Goal: Task Accomplishment & Management: Complete application form

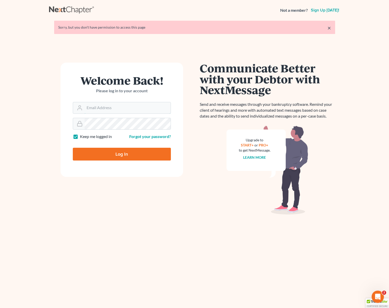
type input "[EMAIL_ADDRESS][DOMAIN_NAME]"
click at [88, 151] on input "Log In" at bounding box center [122, 154] width 98 height 13
type input "Thinking..."
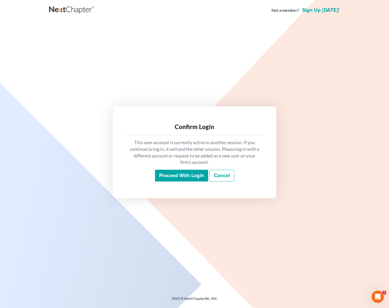
click at [171, 175] on input "Proceed with login" at bounding box center [181, 176] width 53 height 12
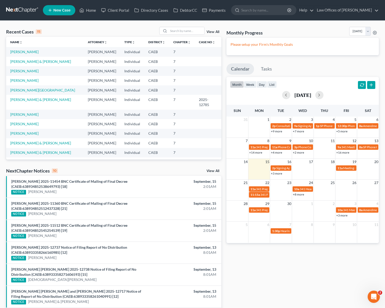
click at [275, 174] on link "+3 more" at bounding box center [276, 173] width 11 height 4
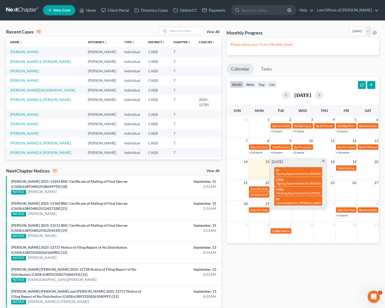
click at [324, 162] on span at bounding box center [324, 161] width 4 height 3
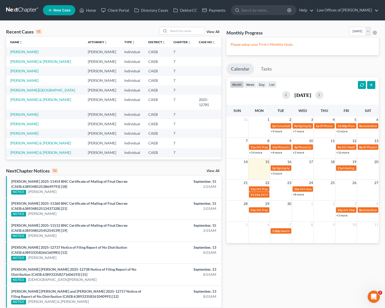
click at [276, 173] on link "+3 more" at bounding box center [276, 173] width 11 height 4
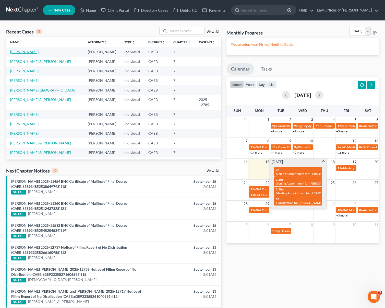
click at [32, 53] on link "[PERSON_NAME]" at bounding box center [24, 52] width 28 height 4
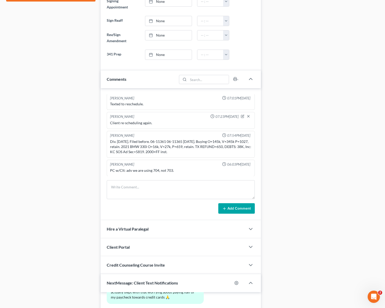
scroll to position [163, 0]
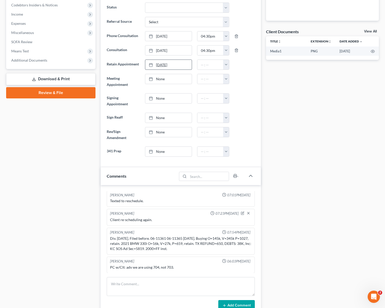
click at [161, 65] on link "9/15/2025" at bounding box center [168, 65] width 47 height 10
click at [227, 80] on button "button" at bounding box center [226, 79] width 6 height 10
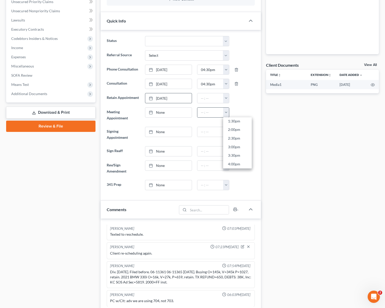
scroll to position [245, 0]
click at [242, 153] on link "4:00pm" at bounding box center [237, 153] width 29 height 9
type input "4:00pm"
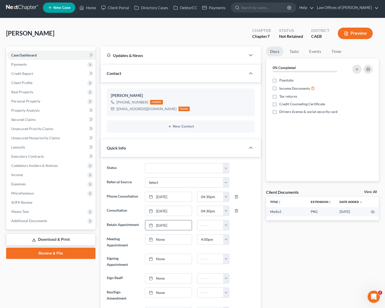
scroll to position [0, 0]
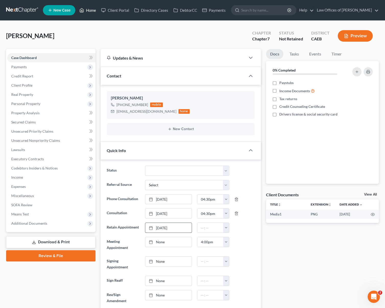
click at [97, 12] on link "Home" at bounding box center [88, 10] width 22 height 9
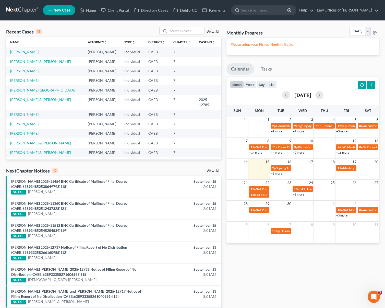
click at [273, 174] on link "+3 more" at bounding box center [276, 173] width 11 height 4
click at [274, 172] on link "+3 more" at bounding box center [276, 173] width 11 height 4
click at [279, 174] on link "+3 more" at bounding box center [276, 173] width 11 height 4
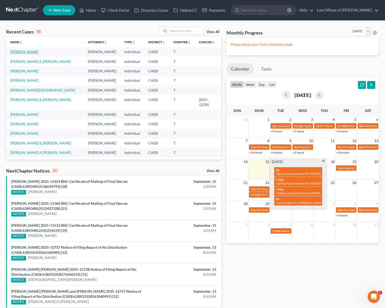
click at [20, 53] on link "[PERSON_NAME]" at bounding box center [24, 52] width 28 height 4
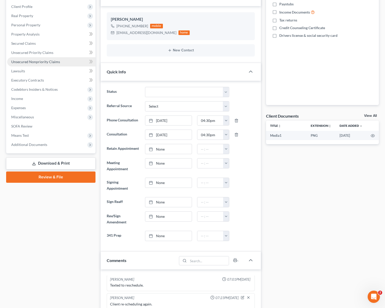
scroll to position [103, 0]
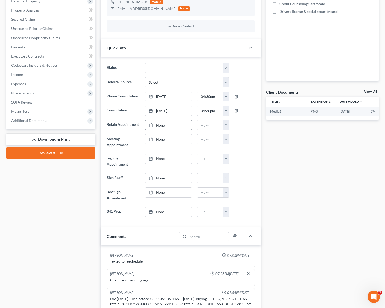
click at [165, 125] on link "None" at bounding box center [168, 125] width 47 height 10
type input "9/15/2025"
click at [225, 125] on button "button" at bounding box center [226, 125] width 6 height 10
click at [246, 168] on link "4:00pm" at bounding box center [237, 167] width 29 height 9
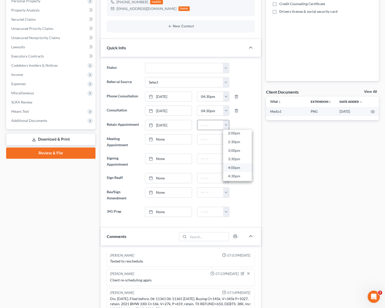
type input "4:00pm"
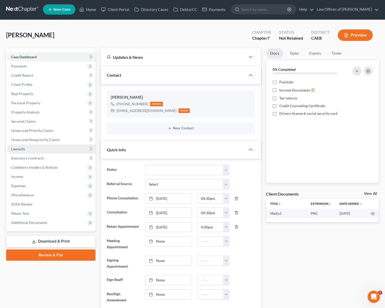
scroll to position [0, 0]
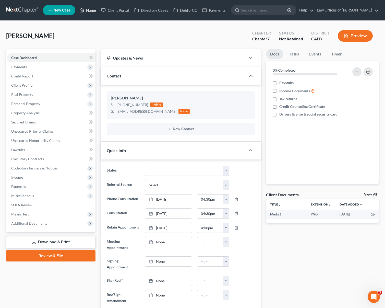
click at [92, 13] on link "Home" at bounding box center [88, 10] width 22 height 9
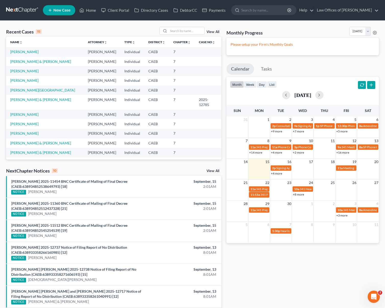
click at [275, 174] on link "+4 more" at bounding box center [276, 173] width 11 height 4
click at [96, 11] on link "Home" at bounding box center [88, 10] width 22 height 9
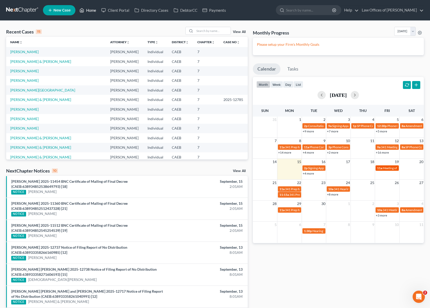
click at [385, 168] on span "Meeting of Creditors for [PERSON_NAME]" at bounding box center [411, 168] width 57 height 4
select select "Days"
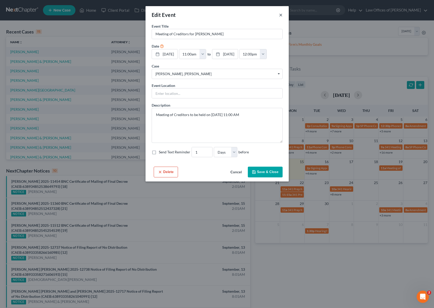
click at [280, 16] on button "×" at bounding box center [281, 15] width 4 height 6
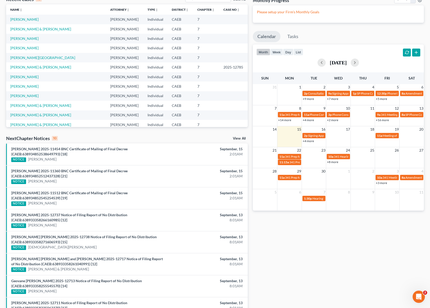
scroll to position [15, 0]
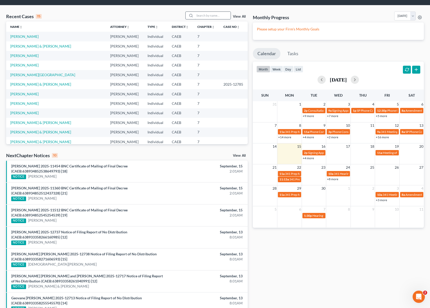
click at [206, 18] on input "search" at bounding box center [213, 15] width 36 height 7
type input "P"
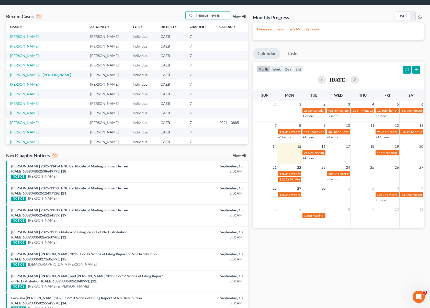
type input "Moreno"
click at [39, 37] on link "[PERSON_NAME]" at bounding box center [24, 36] width 28 height 4
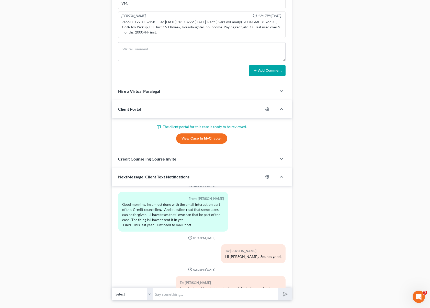
scroll to position [374, 0]
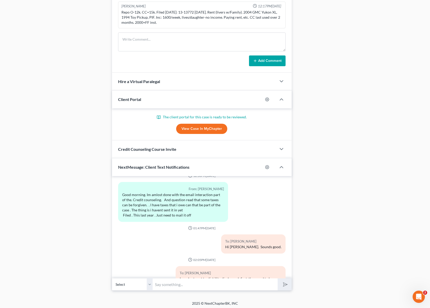
click at [207, 131] on link "View Case in MyChapter" at bounding box center [201, 129] width 51 height 10
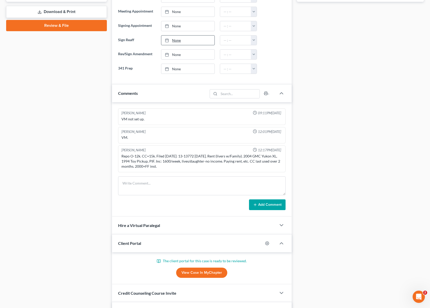
scroll to position [164, 0]
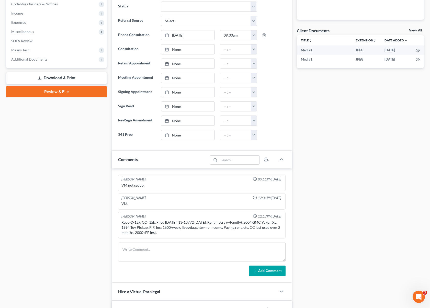
drag, startPoint x: 121, startPoint y: 222, endPoint x: 231, endPoint y: 233, distance: 109.9
click at [231, 233] on div "Repo O-12k. CC=15k. Filed 9 years ago: 13-13772 05/29/2013. Rent (livers w/Fami…" at bounding box center [201, 227] width 161 height 15
copy div "Repo O-12k. CC=15k. Filed 9 years ago: 13-13772 05/29/2013. Rent (livers w/Fami…"
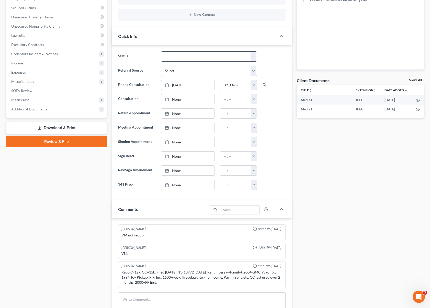
scroll to position [15, 0]
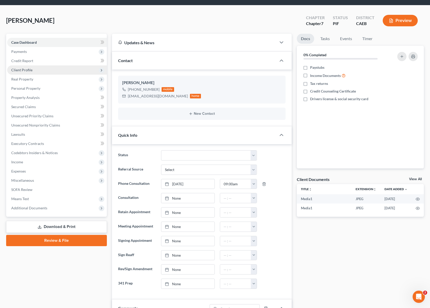
click at [32, 72] on span "Client Profile" at bounding box center [57, 69] width 100 height 9
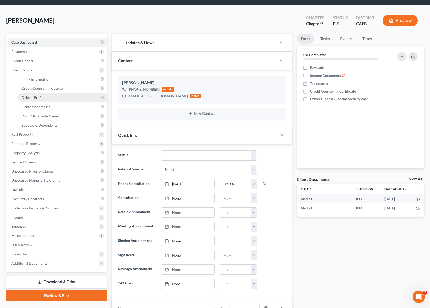
click at [49, 97] on link "Debtor Profile" at bounding box center [61, 97] width 89 height 9
select select "0"
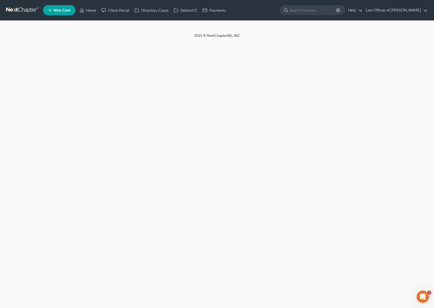
select select "0"
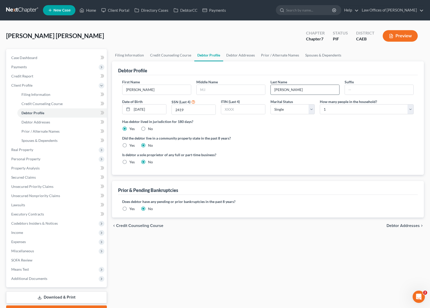
click at [308, 90] on input "Moreno Pimentel" at bounding box center [305, 90] width 68 height 10
type input "Moreno-Pimentel"
click at [213, 83] on label "Middle Name" at bounding box center [206, 81] width 21 height 5
click at [36, 232] on span "Income" at bounding box center [57, 232] width 100 height 9
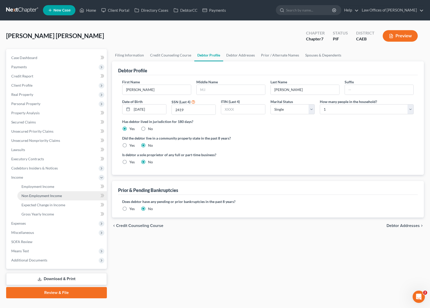
click at [66, 197] on link "Non Employment Income" at bounding box center [61, 195] width 89 height 9
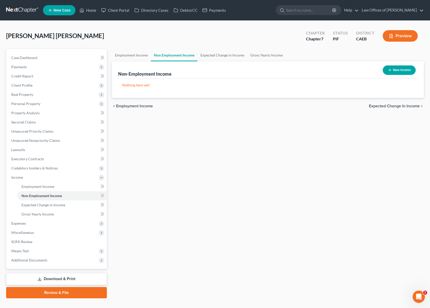
click at [395, 71] on button "New Income" at bounding box center [399, 69] width 33 height 9
select select "0"
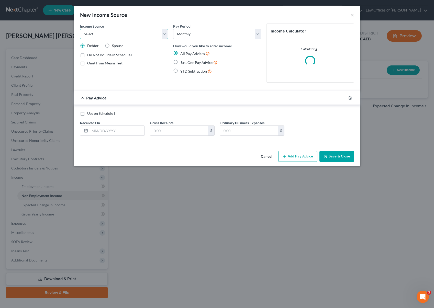
click at [164, 34] on select "Select Unemployment Disability (from employer) Pension Retirement Social Securi…" at bounding box center [124, 34] width 88 height 10
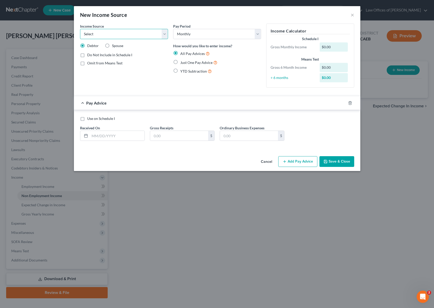
select select "0"
click at [80, 29] on select "Select Unemployment Disability (from employer) Pension Retirement Social Securi…" at bounding box center [124, 34] width 88 height 10
click at [131, 136] on input "text" at bounding box center [117, 136] width 55 height 10
type input "08/30/2025"
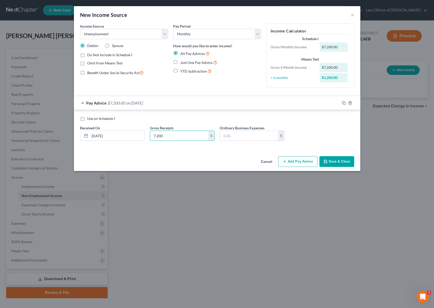
type input "7,200"
click at [291, 161] on button "Add Pay Advice" at bounding box center [297, 161] width 39 height 11
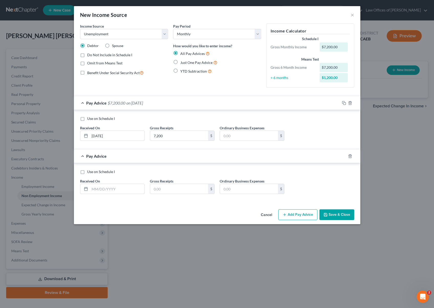
click at [87, 171] on label "Use on Schedule I" at bounding box center [101, 171] width 28 height 5
click at [89, 171] on input "Use on Schedule I" at bounding box center [90, 170] width 3 height 3
checkbox input "true"
click at [259, 34] on select "Select Monthly Twice Monthly Every Other Week Weekly" at bounding box center [217, 34] width 88 height 10
select select "3"
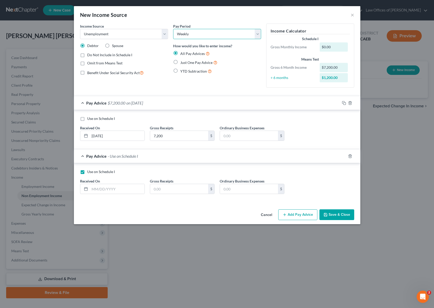
click at [173, 29] on select "Select Monthly Twice Monthly Every Other Week Weekly" at bounding box center [217, 34] width 88 height 10
drag, startPoint x: 141, startPoint y: 190, endPoint x: 156, endPoint y: 190, distance: 15.6
click at [141, 190] on input "text" at bounding box center [117, 189] width 55 height 10
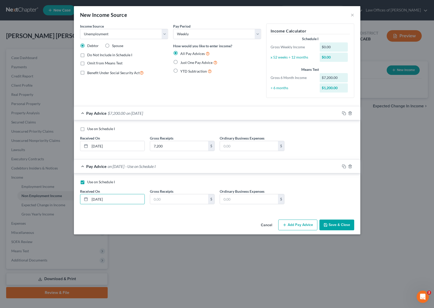
type input "[DATE]"
type input "450."
click at [345, 224] on button "Save & Close" at bounding box center [336, 225] width 35 height 11
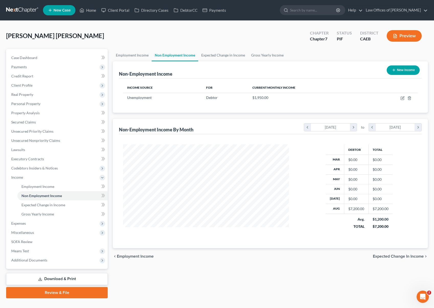
scroll to position [255452, 255367]
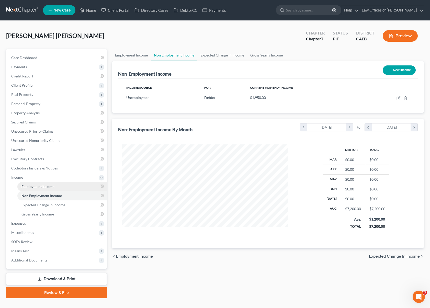
click at [36, 186] on span "Employment Income" at bounding box center [37, 186] width 33 height 4
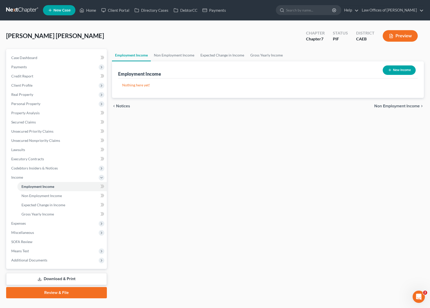
click at [400, 73] on button "New Income" at bounding box center [399, 69] width 33 height 9
select select "0"
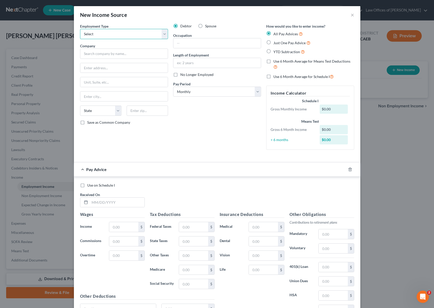
click at [162, 35] on select "Select Full or Part Time Employment Self Employment" at bounding box center [124, 34] width 88 height 10
select select "0"
click at [80, 29] on select "Select Full or Part Time Employment Self Employment" at bounding box center [124, 34] width 88 height 10
click at [180, 75] on label "No Longer Employed" at bounding box center [196, 74] width 33 height 5
click at [182, 75] on input "No Longer Employed" at bounding box center [183, 73] width 3 height 3
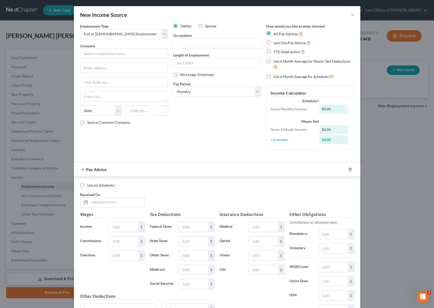
checkbox input "true"
click at [273, 51] on label "YTD Subtraction" at bounding box center [288, 52] width 31 height 6
click at [275, 51] on input "YTD Subtraction" at bounding box center [276, 50] width 3 height 3
radio input "true"
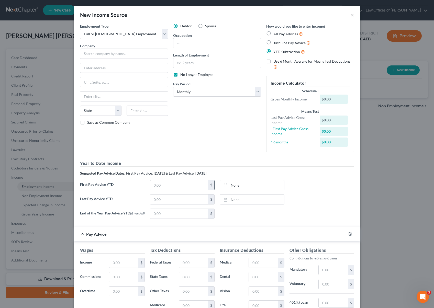
click at [170, 184] on input "text" at bounding box center [179, 185] width 58 height 10
type input "7,137"
click at [165, 199] on input "text" at bounding box center [179, 199] width 58 height 10
type input "19,182"
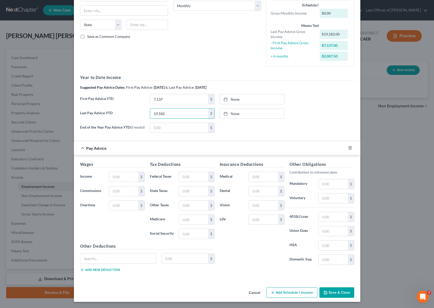
scroll to position [87, 0]
click at [339, 290] on button "Save & Close" at bounding box center [336, 292] width 35 height 11
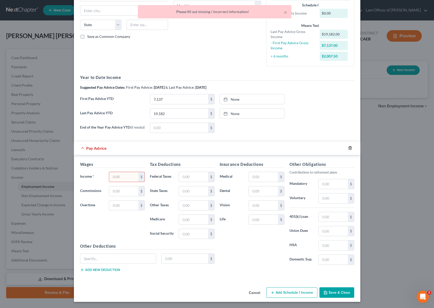
click at [349, 149] on icon "button" at bounding box center [350, 148] width 4 height 4
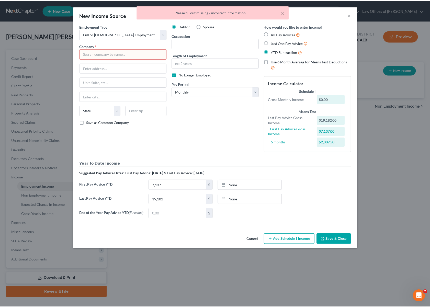
scroll to position [0, 0]
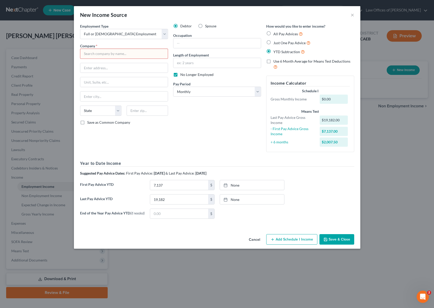
click at [337, 241] on button "Save & Close" at bounding box center [336, 239] width 35 height 11
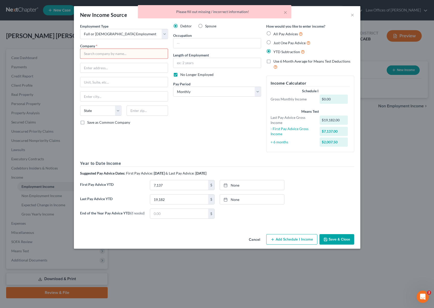
click at [106, 54] on input "text" at bounding box center [124, 54] width 88 height 10
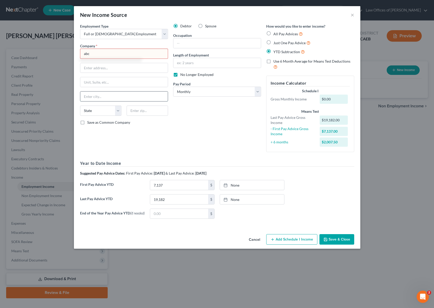
drag, startPoint x: 131, startPoint y: 92, endPoint x: 136, endPoint y: 94, distance: 5.0
click at [132, 92] on input "text" at bounding box center [123, 96] width 87 height 10
click at [339, 244] on button "Save & Close" at bounding box center [336, 239] width 35 height 11
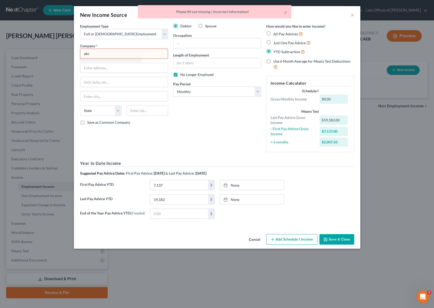
click at [340, 241] on button "Save & Close" at bounding box center [336, 239] width 35 height 11
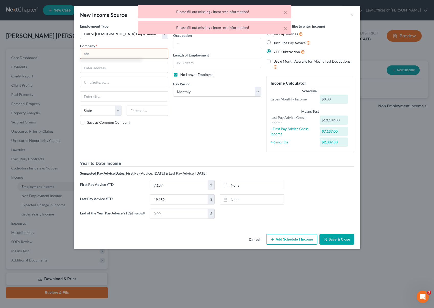
click at [118, 56] on input "abc" at bounding box center [124, 54] width 88 height 10
drag, startPoint x: 116, startPoint y: 56, endPoint x: 58, endPoint y: 44, distance: 58.7
click at [44, 41] on div "New Income Source × Employment Type * Select Full or Part Time Employment Self …" at bounding box center [217, 154] width 434 height 308
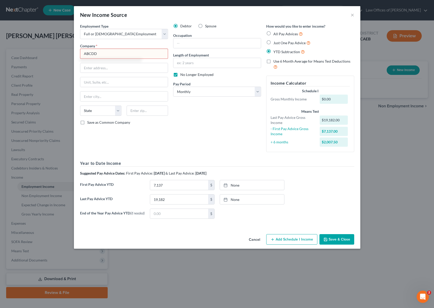
type input "ABCDD"
click at [342, 242] on button "Save & Close" at bounding box center [336, 239] width 35 height 11
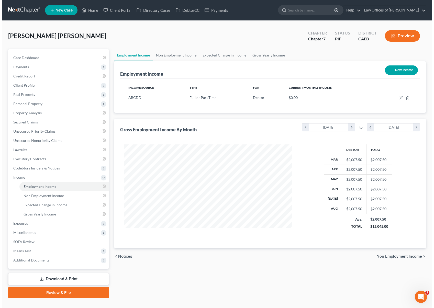
scroll to position [91, 176]
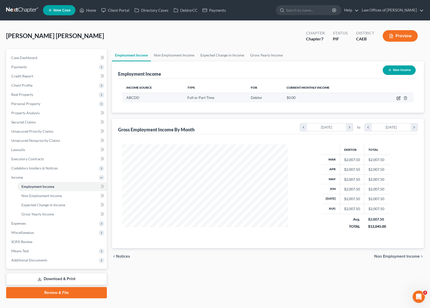
click at [399, 98] on icon "button" at bounding box center [398, 98] width 4 height 4
select select "0"
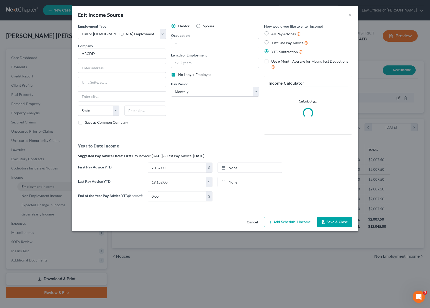
scroll to position [91, 178]
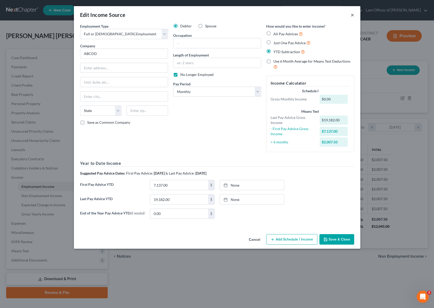
click at [351, 14] on button "×" at bounding box center [352, 15] width 4 height 6
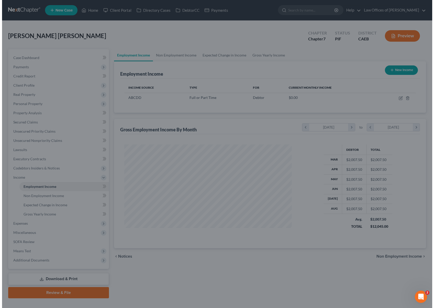
scroll to position [255452, 255367]
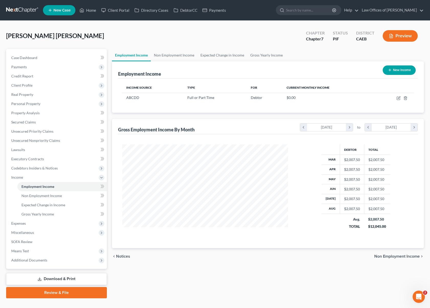
click at [402, 72] on button "New Income" at bounding box center [399, 69] width 33 height 9
select select "0"
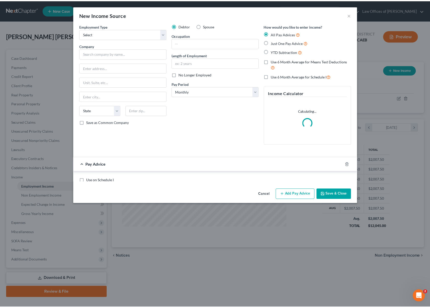
scroll to position [91, 178]
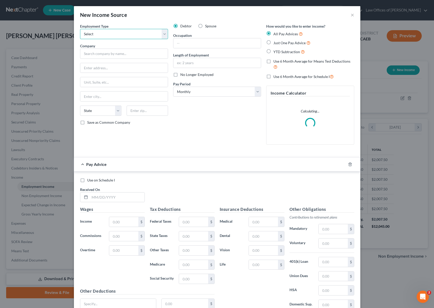
click at [161, 32] on select "Select Full or Part Time Employment Self Employment" at bounding box center [124, 34] width 88 height 10
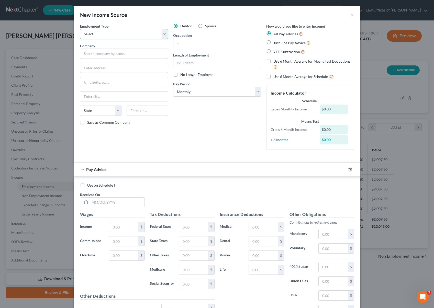
select select "0"
click at [80, 29] on select "Select Full or Part Time Employment Self Employment" at bounding box center [124, 34] width 88 height 10
click at [125, 55] on input "text" at bounding box center [124, 54] width 88 height 10
type input "nnbb"
click at [180, 76] on label "No Longer Employed" at bounding box center [196, 74] width 33 height 5
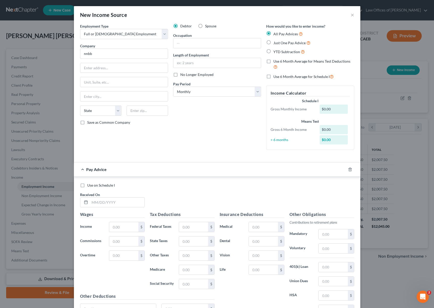
click at [182, 75] on input "No Longer Employed" at bounding box center [183, 73] width 3 height 3
checkbox input "true"
click at [350, 15] on button "×" at bounding box center [352, 15] width 4 height 6
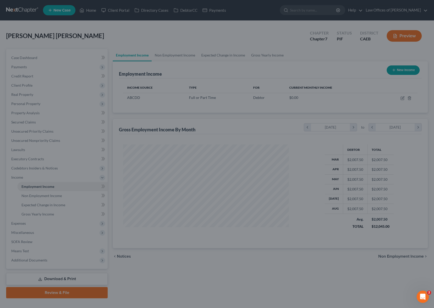
scroll to position [255452, 255367]
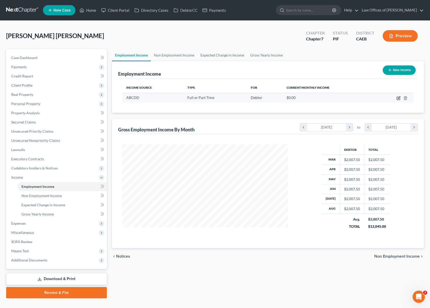
click at [398, 99] on icon "button" at bounding box center [398, 98] width 4 height 4
select select "0"
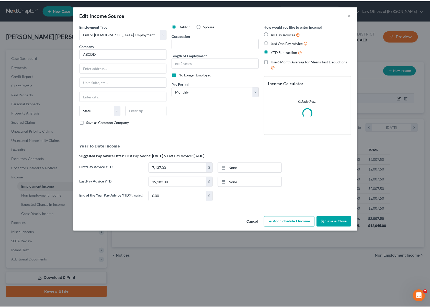
scroll to position [91, 178]
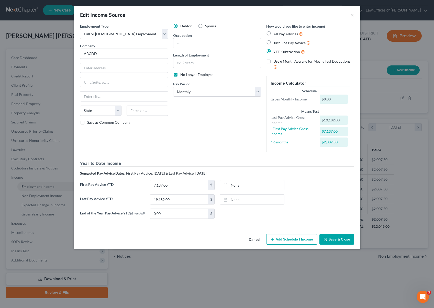
click at [349, 15] on div "Edit Income Source ×" at bounding box center [217, 14] width 286 height 17
click at [350, 15] on button "×" at bounding box center [352, 15] width 4 height 6
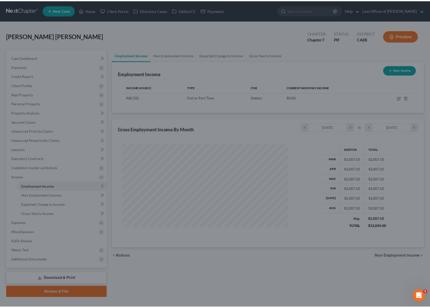
scroll to position [255452, 255367]
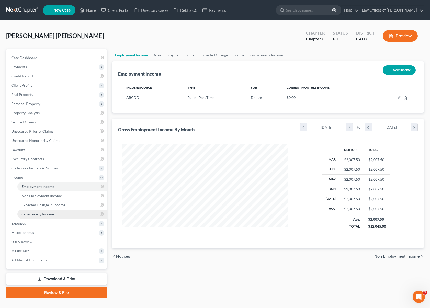
click at [54, 214] on link "Gross Yearly Income" at bounding box center [61, 214] width 89 height 9
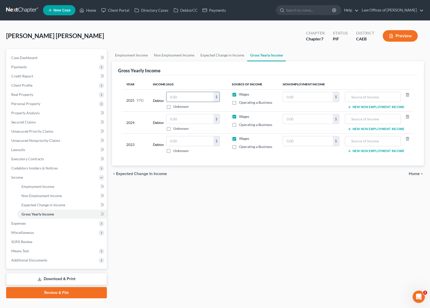
drag, startPoint x: 182, startPoint y: 97, endPoint x: 185, endPoint y: 96, distance: 2.6
click at [183, 97] on input "text" at bounding box center [189, 97] width 47 height 10
type input "20,206."
click at [194, 116] on input "text" at bounding box center [189, 119] width 47 height 10
type input "44,083"
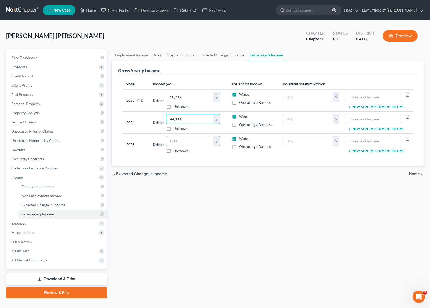
click at [204, 140] on input "text" at bounding box center [189, 141] width 47 height 10
type input "19,020."
click at [291, 244] on div "Employment Income Non Employment Income Expected Change in Income Gross Yearly …" at bounding box center [267, 173] width 317 height 249
click at [360, 98] on input "text" at bounding box center [373, 97] width 50 height 10
type input "UNemployment"
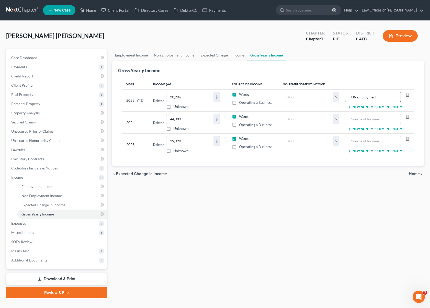
click at [393, 97] on input "UNemployment" at bounding box center [373, 97] width 50 height 10
type input "Unemployment"
click at [319, 261] on div "Employment Income Non Employment Income Expected Change in Income Gross Yearly …" at bounding box center [267, 173] width 317 height 249
click at [60, 195] on span "Non Employment Income" at bounding box center [41, 195] width 40 height 4
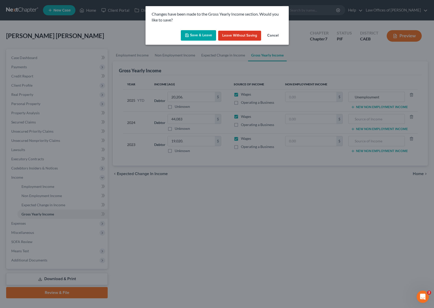
click at [199, 36] on button "Save & Leave" at bounding box center [198, 35] width 35 height 11
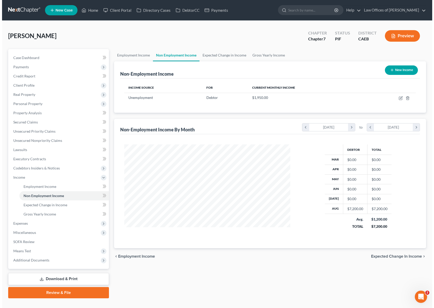
scroll to position [91, 176]
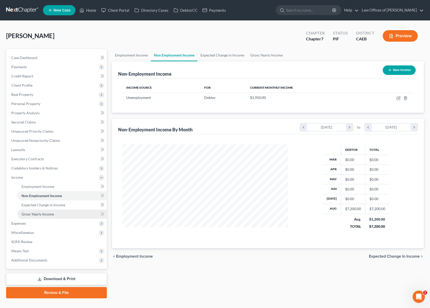
click at [57, 214] on link "Gross Yearly Income" at bounding box center [61, 214] width 89 height 9
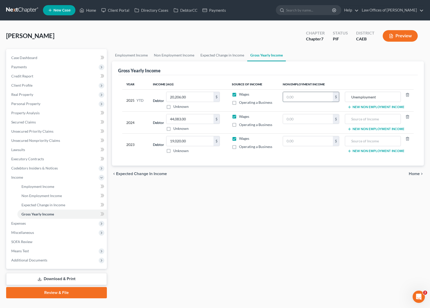
click at [315, 96] on input "text" at bounding box center [308, 97] width 50 height 10
click at [318, 247] on div "Employment Income Non Employment Income Expected Change in Income Gross Yearly …" at bounding box center [267, 173] width 317 height 249
click at [39, 115] on link "Property Analysis" at bounding box center [57, 112] width 100 height 9
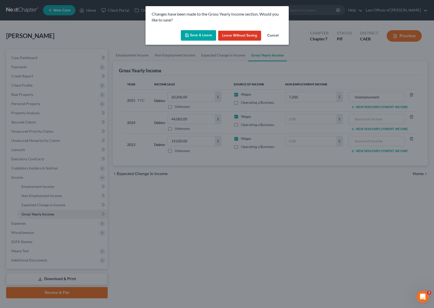
click at [188, 37] on icon "button" at bounding box center [186, 35] width 3 height 3
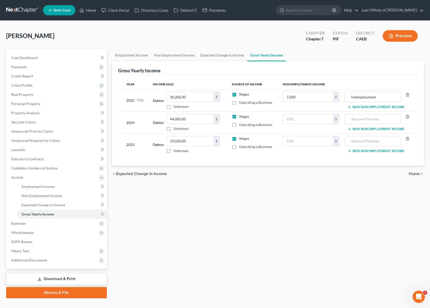
type input "7,200.00"
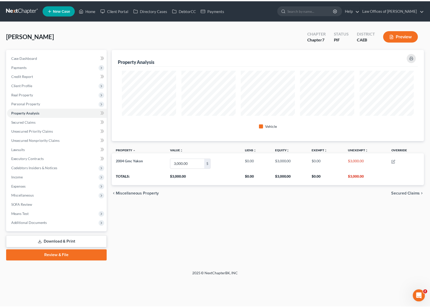
scroll to position [92, 315]
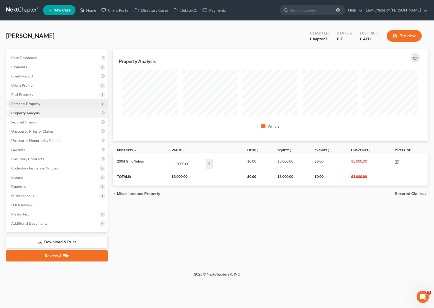
click at [45, 105] on span "Personal Property" at bounding box center [57, 103] width 100 height 9
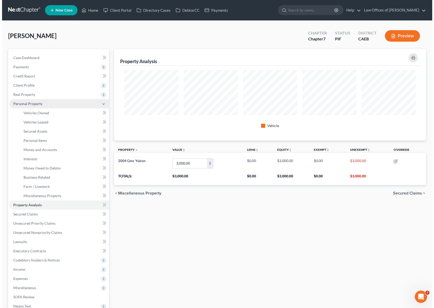
scroll to position [255452, 255232]
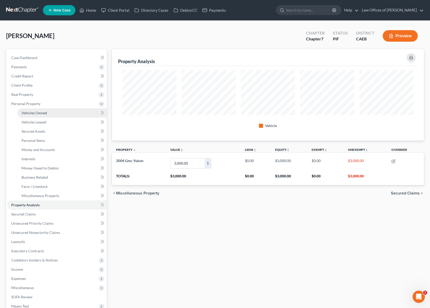
click at [46, 114] on span "Vehicles Owned" at bounding box center [34, 113] width 26 height 4
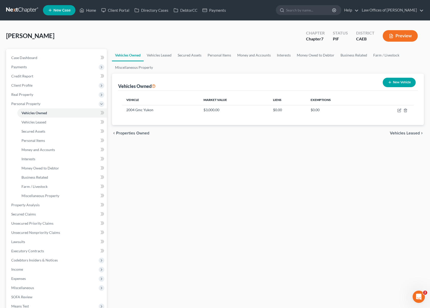
click at [394, 83] on button "New Vehicle" at bounding box center [399, 82] width 33 height 9
select select "0"
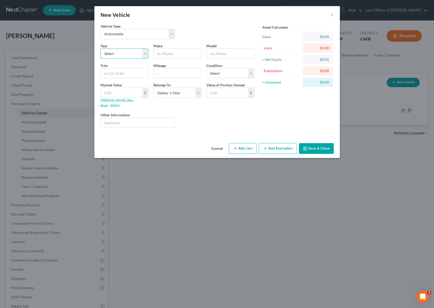
click at [145, 54] on select "Select 2026 2025 2024 2023 2022 2021 2020 2019 2018 2017 2016 2015 2014 2013 20…" at bounding box center [124, 54] width 48 height 10
select select "32"
click at [100, 49] on select "Select 2026 2025 2024 2023 2022 2021 2020 2019 2018 2017 2016 2015 2014 2013 20…" at bounding box center [124, 54] width 48 height 10
click at [178, 52] on input "text" at bounding box center [177, 54] width 47 height 10
type input "Toyota"
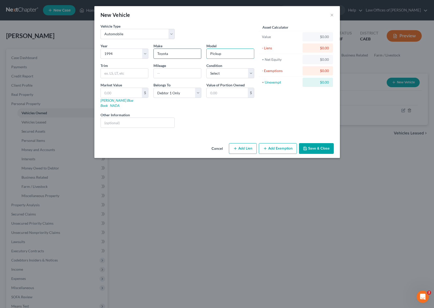
type input "Pickup"
type input "190,300"
click at [251, 74] on select "Select Excellent Very Good Good Fair Poor" at bounding box center [230, 73] width 48 height 10
select select "4"
click at [206, 68] on select "Select Excellent Very Good Good Fair Poor" at bounding box center [230, 73] width 48 height 10
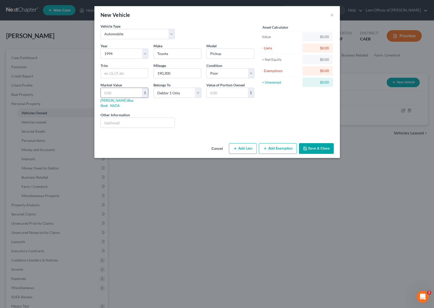
click at [131, 92] on input "text" at bounding box center [121, 93] width 41 height 10
type input "3"
type input "3.00"
type input "30"
type input "30.00"
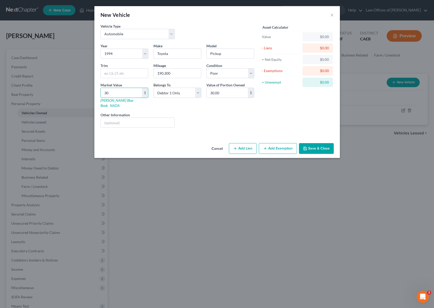
type input "300"
type input "300.00"
type input "300."
click at [268, 143] on button "Add Exemption" at bounding box center [278, 148] width 38 height 11
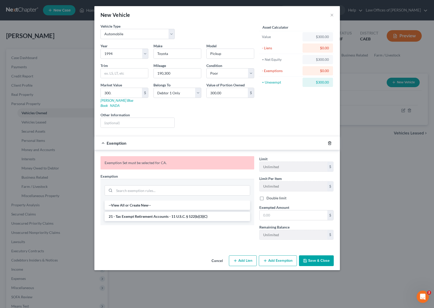
click at [328, 141] on icon "button" at bounding box center [329, 143] width 4 height 4
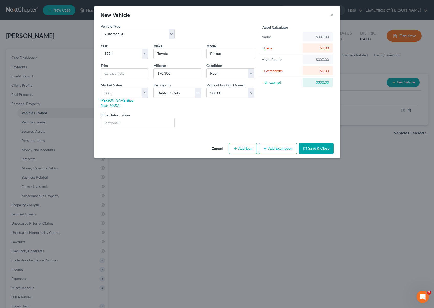
click at [320, 145] on button "Save & Close" at bounding box center [316, 148] width 35 height 11
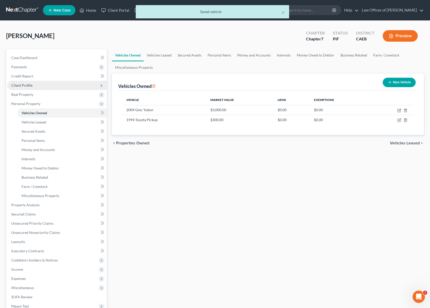
click at [41, 88] on span "Client Profile" at bounding box center [57, 85] width 100 height 9
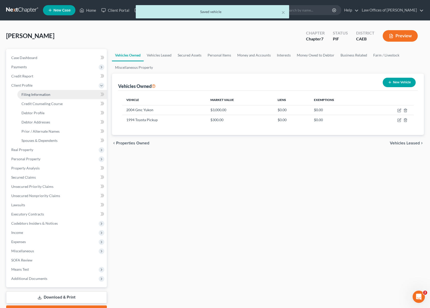
click at [44, 93] on span "Filing Information" at bounding box center [35, 94] width 29 height 4
select select "1"
select select "0"
select select "4"
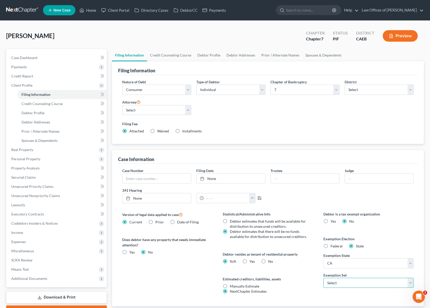
click at [411, 281] on select "Select 703 704" at bounding box center [368, 283] width 90 height 10
select select "0"
click at [323, 278] on select "Select 703 704" at bounding box center [368, 283] width 90 height 10
click at [249, 260] on label "Yes Yes" at bounding box center [251, 261] width 5 height 5
click at [251, 260] on input "Yes Yes" at bounding box center [252, 260] width 3 height 3
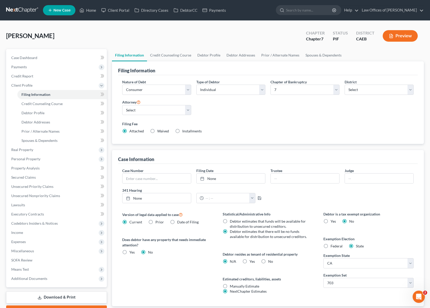
radio input "true"
radio input "false"
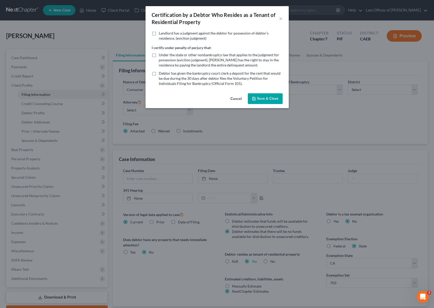
click at [267, 101] on button "Save & Close" at bounding box center [265, 98] width 35 height 11
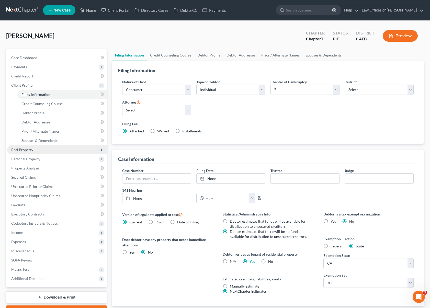
click at [46, 152] on span "Real Property" at bounding box center [57, 149] width 100 height 9
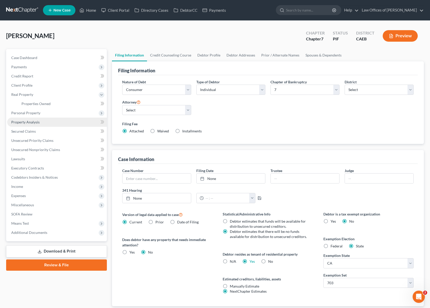
click at [51, 123] on link "Property Analysis" at bounding box center [57, 122] width 100 height 9
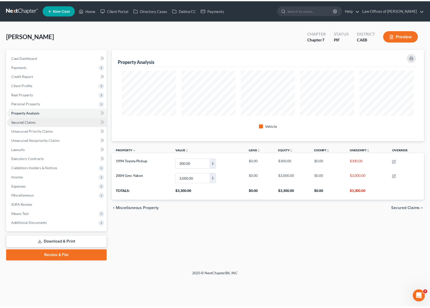
scroll to position [92, 315]
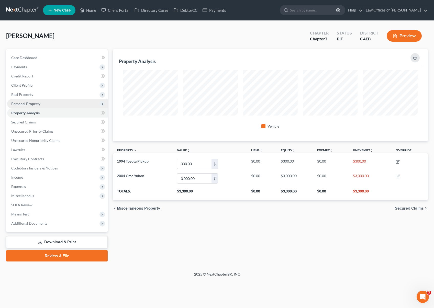
click at [55, 107] on span "Personal Property" at bounding box center [57, 103] width 100 height 9
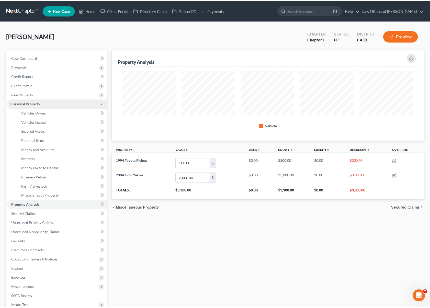
scroll to position [255452, 255232]
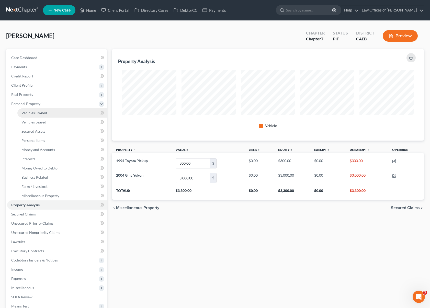
click at [60, 113] on link "Vehicles Owned" at bounding box center [61, 112] width 89 height 9
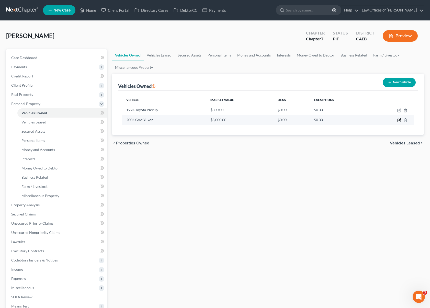
click at [400, 120] on icon "button" at bounding box center [399, 120] width 4 height 4
select select "0"
select select "22"
select select "3"
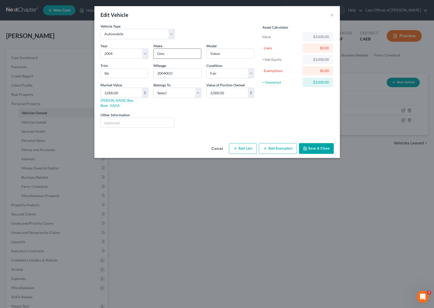
click at [183, 56] on input "Gmc" at bounding box center [177, 54] width 47 height 10
type input "GMC"
click at [275, 144] on button "Add Exemption" at bounding box center [278, 148] width 38 height 11
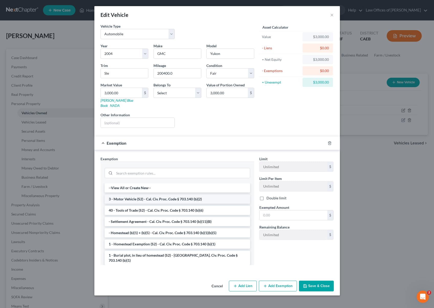
click at [183, 194] on li "3 - Motor Vehicle (S2) - Cal. Civ. Proc. Code § 703.140 (b)(2)" at bounding box center [177, 198] width 145 height 9
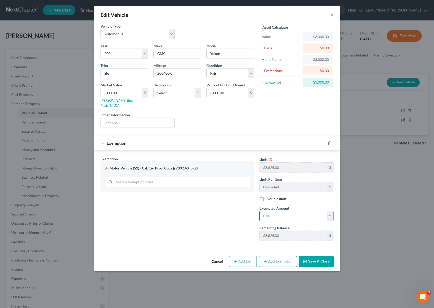
click at [292, 211] on input "text" at bounding box center [293, 216] width 68 height 10
type input "3,000"
click at [317, 260] on button "Save & Close" at bounding box center [316, 261] width 35 height 11
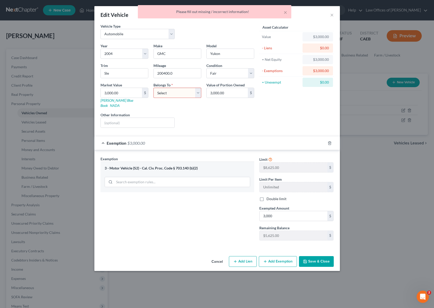
click at [200, 95] on select "Select Debtor 1 Only Debtor 2 Only Debtor 1 And Debtor 2 Only At Least One Of T…" at bounding box center [177, 93] width 48 height 10
select select "0"
click at [153, 88] on select "Select Debtor 1 Only Debtor 2 Only Debtor 1 And Debtor 2 Only At Least One Of T…" at bounding box center [177, 93] width 48 height 10
click at [329, 256] on button "Save & Close" at bounding box center [316, 261] width 35 height 11
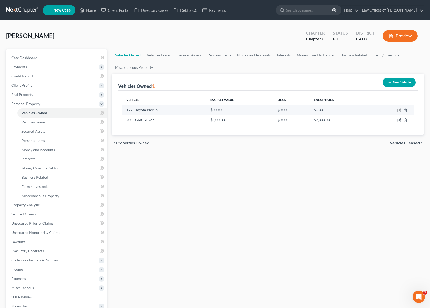
click at [399, 110] on icon "button" at bounding box center [399, 110] width 2 height 2
select select "0"
select select "32"
select select "4"
select select "0"
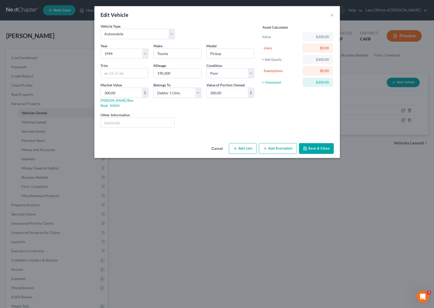
click at [275, 143] on button "Add Exemption" at bounding box center [278, 148] width 38 height 11
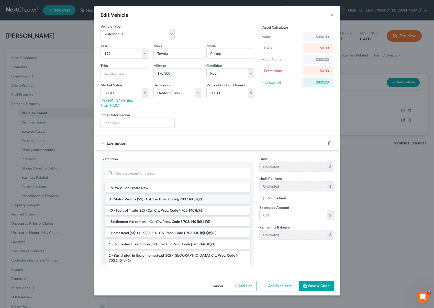
click at [227, 194] on li "3 - Motor Vehicle (S2) - Cal. Civ. Proc. Code § 703.140 (b)(2)" at bounding box center [177, 198] width 145 height 9
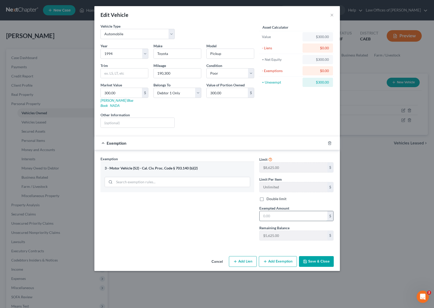
drag, startPoint x: 284, startPoint y: 211, endPoint x: 287, endPoint y: 211, distance: 3.6
click at [284, 211] on input "text" at bounding box center [293, 216] width 68 height 10
type input "300"
click at [318, 258] on button "Save & Close" at bounding box center [316, 261] width 35 height 11
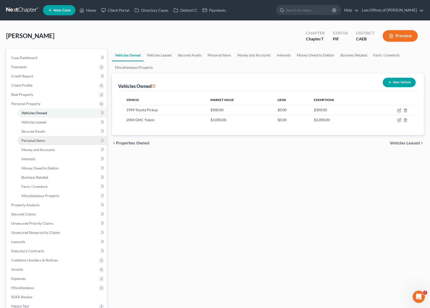
click at [58, 143] on link "Personal Items" at bounding box center [61, 140] width 89 height 9
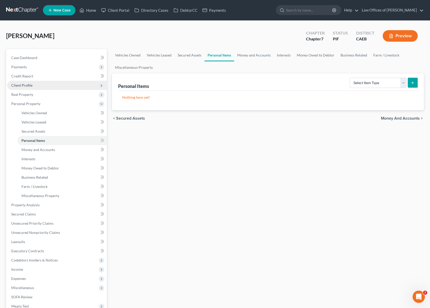
click at [42, 89] on span "Client Profile" at bounding box center [57, 85] width 100 height 9
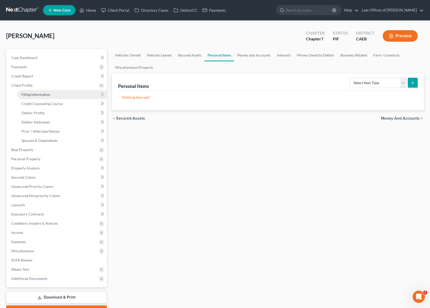
click at [49, 93] on span "Filing Information" at bounding box center [35, 94] width 29 height 4
select select "1"
select select "0"
select select "8"
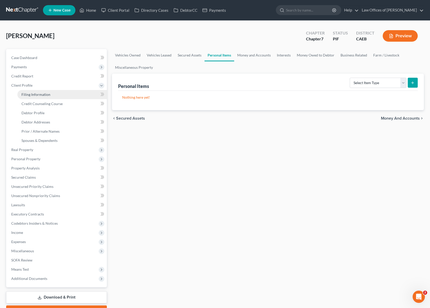
select select "0"
select select "4"
select select "0"
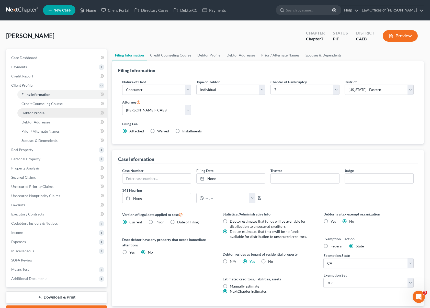
click at [51, 113] on link "Debtor Profile" at bounding box center [61, 112] width 89 height 9
select select "0"
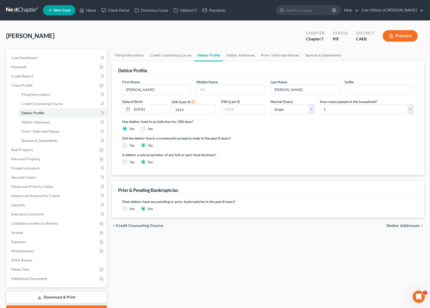
click at [129, 208] on label "Yes" at bounding box center [131, 208] width 5 height 5
click at [131, 208] on input "Yes" at bounding box center [132, 207] width 3 height 3
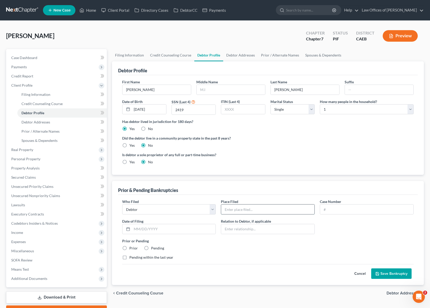
click at [236, 206] on input "text" at bounding box center [267, 209] width 93 height 10
type input "Eastern District of [US_STATE]"
drag, startPoint x: 337, startPoint y: 207, endPoint x: 419, endPoint y: 183, distance: 85.9
click at [337, 207] on input "text" at bounding box center [366, 209] width 93 height 10
type input "13-13772"
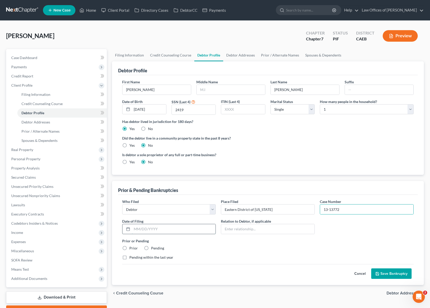
click at [173, 227] on input "text" at bounding box center [174, 229] width 84 height 10
type input "05/29/2013"
click at [129, 249] on label "Prior" at bounding box center [133, 248] width 8 height 5
click at [131, 249] on input "Prior" at bounding box center [132, 247] width 3 height 3
radio input "true"
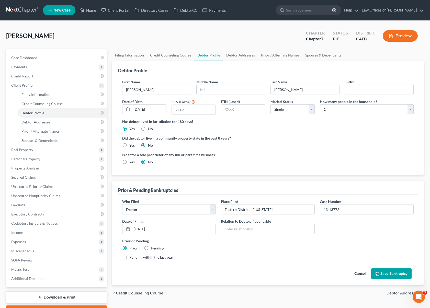
click at [391, 274] on button "Save Bankruptcy" at bounding box center [391, 273] width 40 height 11
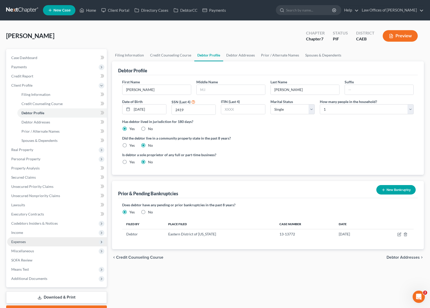
click at [34, 243] on span "Expenses" at bounding box center [57, 241] width 100 height 9
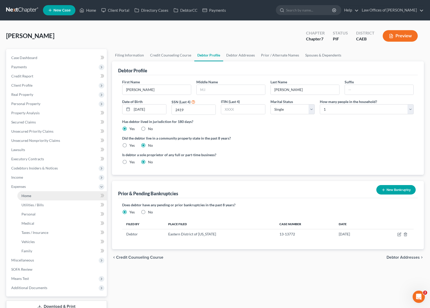
click at [45, 197] on link "Home" at bounding box center [61, 195] width 89 height 9
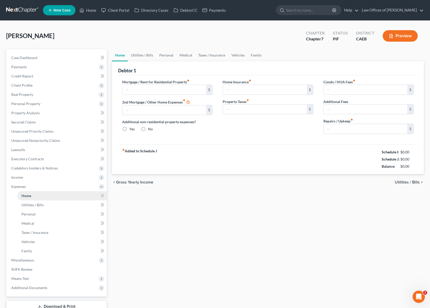
radio input "true"
drag, startPoint x: 145, startPoint y: 89, endPoint x: 156, endPoint y: 89, distance: 11.5
click at [145, 89] on input "text" at bounding box center [164, 90] width 84 height 10
type input "400."
click at [142, 55] on link "Utilities / Bills" at bounding box center [142, 55] width 28 height 12
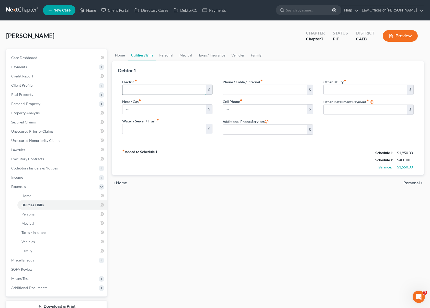
click at [144, 87] on input "text" at bounding box center [164, 90] width 84 height 10
type input "175"
type input "30."
type input "40"
type input "175"
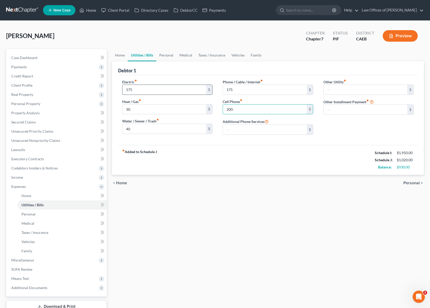
type input "200."
click at [165, 57] on link "Personal" at bounding box center [166, 55] width 20 height 12
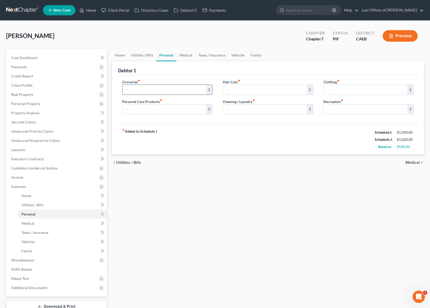
click at [150, 91] on input "text" at bounding box center [164, 90] width 84 height 10
type input "400."
type input "175"
type input "75"
type input "50."
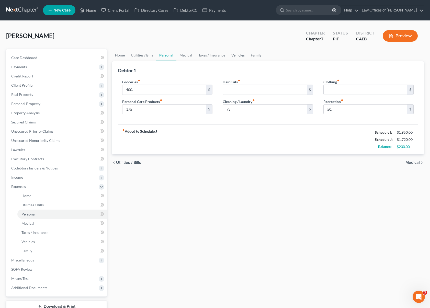
click at [236, 57] on link "Vehicles" at bounding box center [237, 55] width 19 height 12
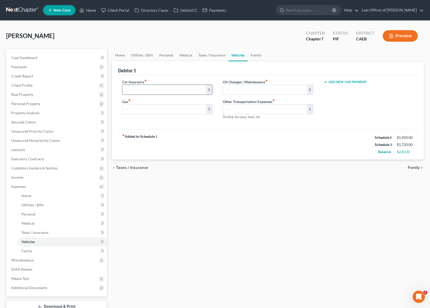
click at [139, 89] on input "text" at bounding box center [164, 90] width 84 height 10
type input "90"
type input "100"
click at [167, 57] on link "Personal" at bounding box center [166, 55] width 20 height 12
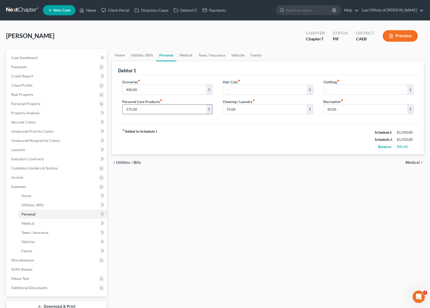
click at [144, 111] on input "175.00" at bounding box center [164, 110] width 84 height 10
type input "100"
click at [52, 190] on span "Expenses" at bounding box center [57, 186] width 100 height 9
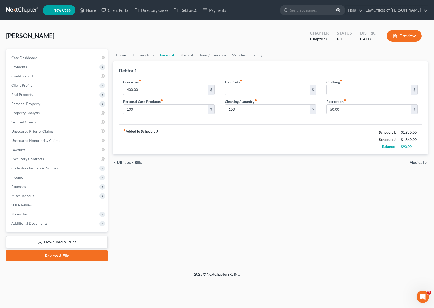
click at [121, 56] on link "Home" at bounding box center [121, 55] width 16 height 12
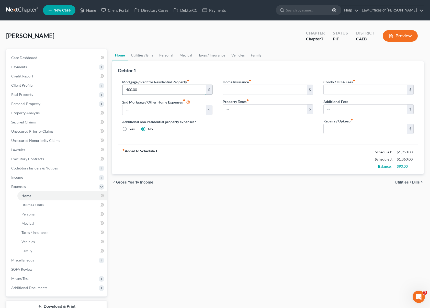
click at [153, 94] on input "400.00" at bounding box center [164, 90] width 84 height 10
type input "600."
click at [169, 54] on link "Personal" at bounding box center [166, 55] width 20 height 12
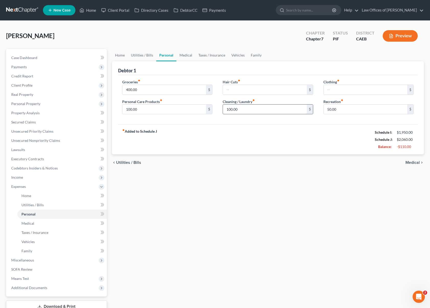
click at [242, 106] on input "100.00" at bounding box center [265, 110] width 84 height 10
type input "50."
click at [33, 85] on span "Client Profile" at bounding box center [57, 85] width 100 height 9
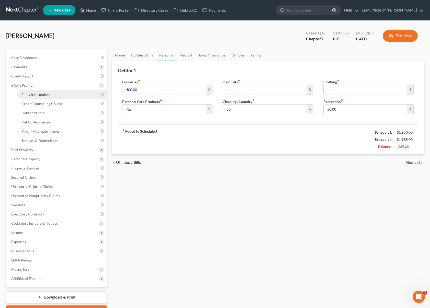
click at [46, 92] on span "Filing Information" at bounding box center [35, 94] width 29 height 4
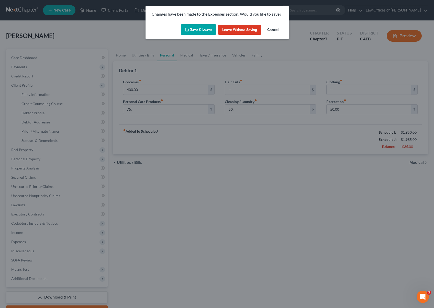
click at [200, 31] on button "Save & Leave" at bounding box center [198, 29] width 35 height 11
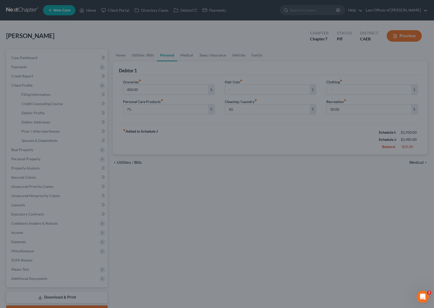
type input "75.00"
type input "50.00"
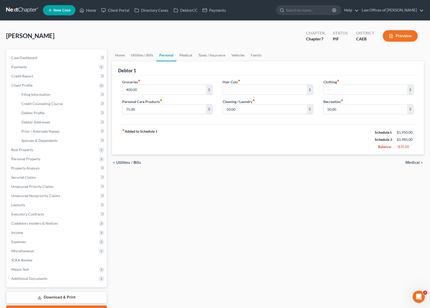
select select "1"
select select "0"
select select "8"
select select "0"
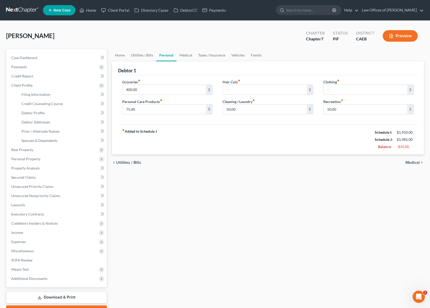
select select "4"
select select "0"
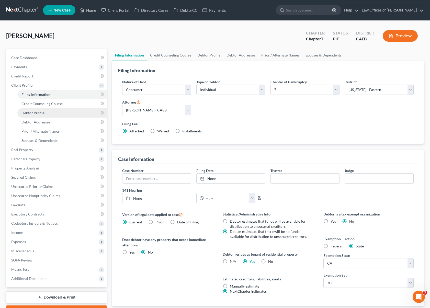
click at [54, 115] on link "Debtor Profile" at bounding box center [61, 112] width 89 height 9
select select "0"
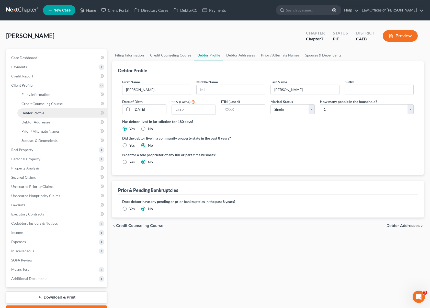
radio input "true"
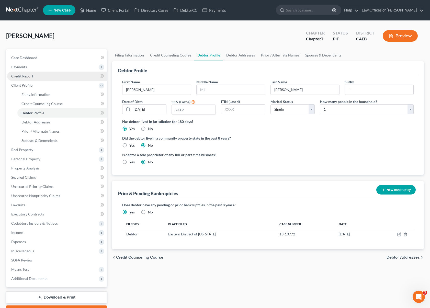
click at [43, 78] on link "Credit Report" at bounding box center [57, 76] width 100 height 9
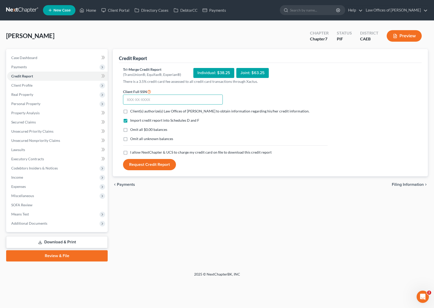
click at [156, 101] on input "text" at bounding box center [173, 100] width 100 height 10
click at [156, 102] on input "text" at bounding box center [173, 100] width 100 height 10
type input "615-22-2419"
click at [130, 112] on label "Client(s) authorize(s) Law Offices of [PERSON_NAME] to obtain information regar…" at bounding box center [219, 111] width 179 height 5
click at [132, 112] on input "Client(s) authorize(s) Law Offices of [PERSON_NAME] to obtain information regar…" at bounding box center [133, 110] width 3 height 3
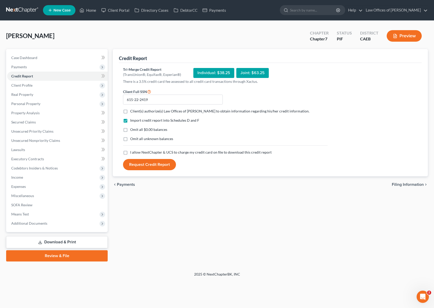
checkbox input "true"
click at [130, 131] on label "Omit all $0.00 balances" at bounding box center [148, 129] width 37 height 5
click at [132, 130] on input "Omit all $0.00 balances" at bounding box center [133, 128] width 3 height 3
checkbox input "true"
click at [130, 153] on label "I allow NextChapter & UCS to charge my credit card on file to download this cre…" at bounding box center [200, 152] width 141 height 5
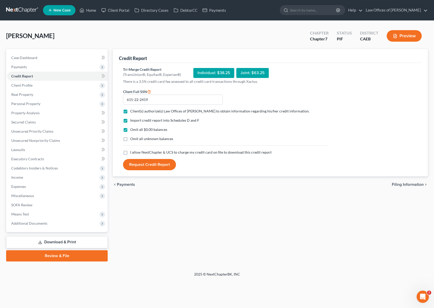
click at [132, 153] on input "I allow NextChapter & UCS to charge my credit card on file to download this cre…" at bounding box center [133, 151] width 3 height 3
checkbox input "true"
click at [156, 164] on button "Request Credit Report" at bounding box center [149, 164] width 53 height 11
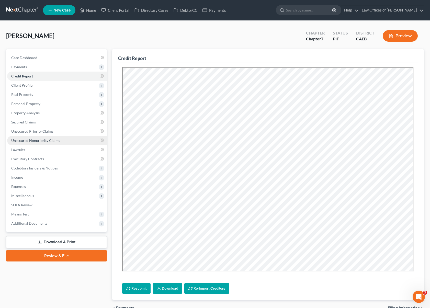
click at [60, 142] on link "Unsecured Nonpriority Claims" at bounding box center [57, 140] width 100 height 9
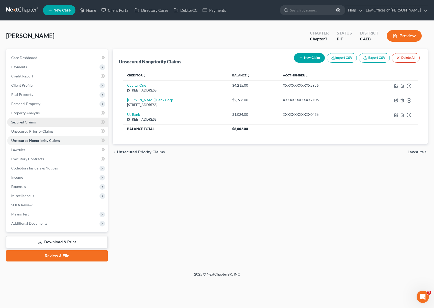
click at [57, 123] on link "Secured Claims" at bounding box center [57, 122] width 100 height 9
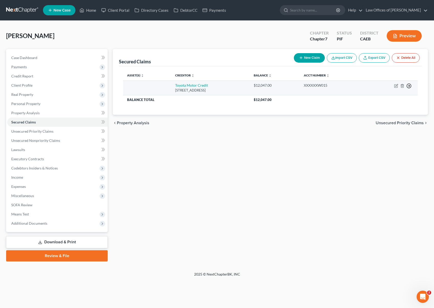
click at [407, 85] on icon "button" at bounding box center [408, 85] width 5 height 5
click at [389, 99] on link "Move to F" at bounding box center [385, 98] width 43 height 9
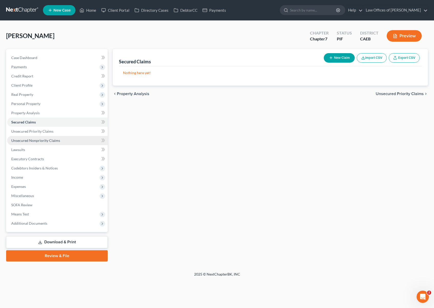
click at [63, 142] on link "Unsecured Nonpriority Claims" at bounding box center [57, 140] width 100 height 9
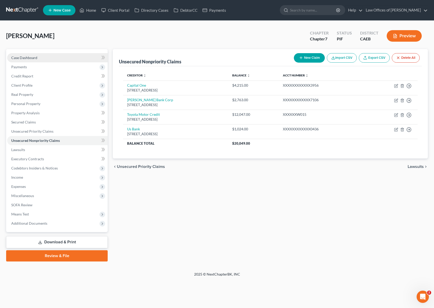
click at [56, 59] on link "Case Dashboard" at bounding box center [57, 57] width 100 height 9
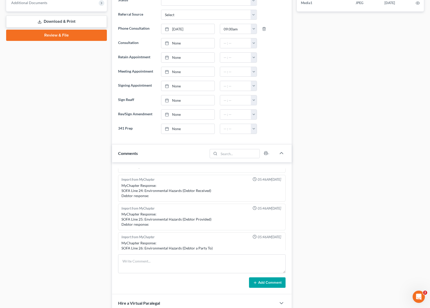
scroll to position [155, 0]
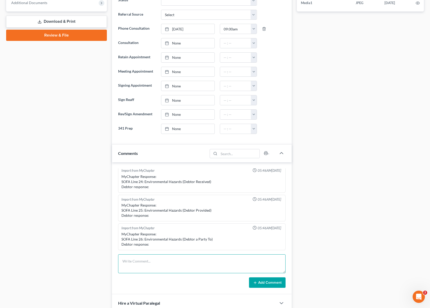
click at [145, 261] on textarea at bounding box center [202, 263] width 168 height 19
type textarea "Skeleton pending, otherwise ready."
click at [259, 284] on button "Add Comment" at bounding box center [267, 282] width 37 height 11
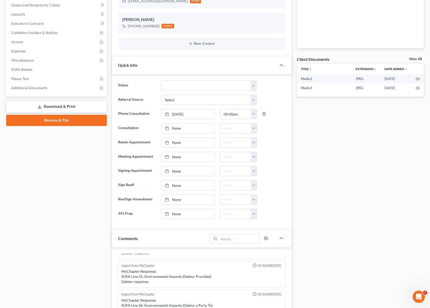
scroll to position [0, 0]
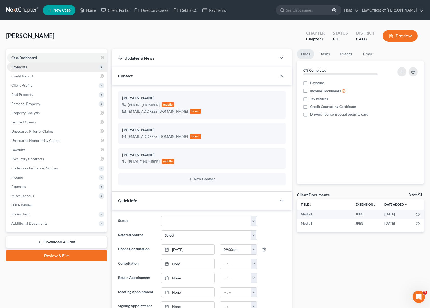
click at [24, 68] on span "Payments" at bounding box center [19, 67] width 16 height 4
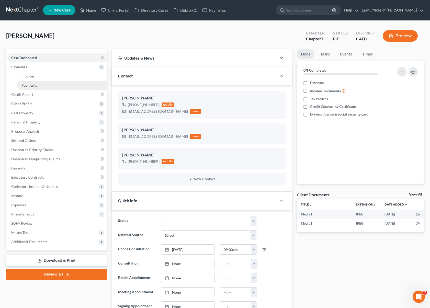
click at [37, 83] on link "Payments" at bounding box center [61, 85] width 89 height 9
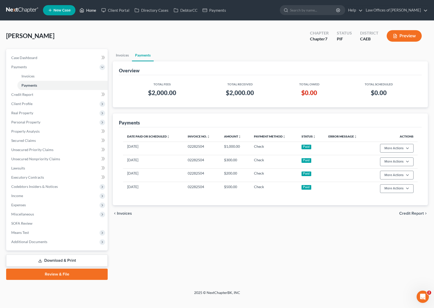
click at [91, 10] on link "Home" at bounding box center [88, 10] width 22 height 9
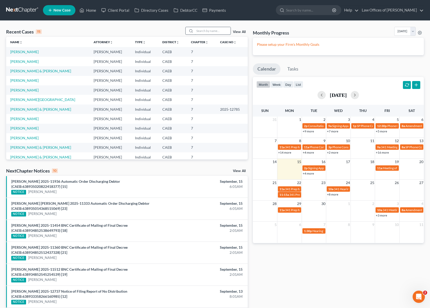
click at [214, 31] on input "search" at bounding box center [213, 30] width 36 height 7
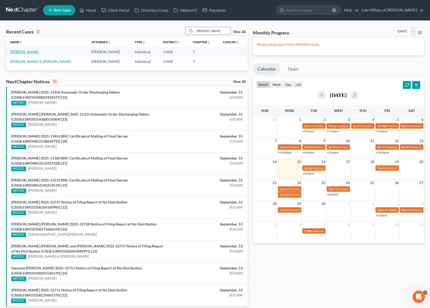
type input "[PERSON_NAME]"
click at [31, 52] on link "[PERSON_NAME]" at bounding box center [24, 52] width 28 height 4
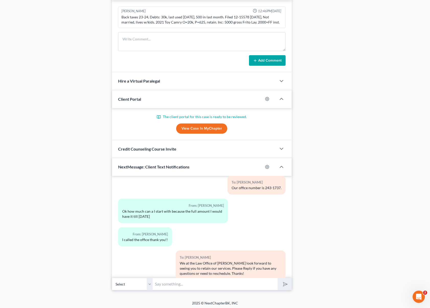
scroll to position [332, 0]
click at [202, 128] on link "View Case in MyChapter" at bounding box center [201, 129] width 51 height 10
drag, startPoint x: 121, startPoint y: 18, endPoint x: 291, endPoint y: 25, distance: 169.6
click at [291, 25] on div "Scott Bell 12:46PM, 03/21/2025 Back taxes 23-24, Debts: 30k, last used today, 5…" at bounding box center [202, 37] width 180 height 72
copy div "Back taxes 23-24, Debts: 30k, last used [DATE], 500 in last month. Filed 12-155…"
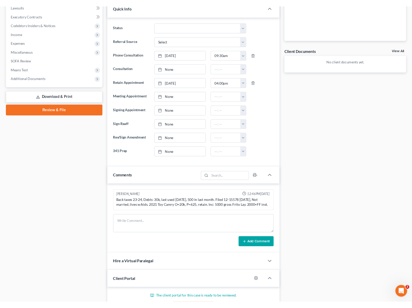
scroll to position [0, 0]
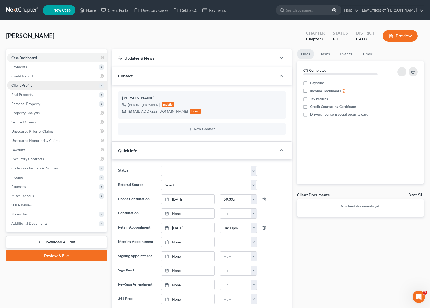
click at [34, 85] on span "Client Profile" at bounding box center [57, 85] width 100 height 9
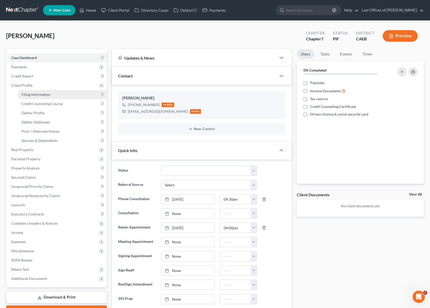
click at [53, 96] on link "Filing Information" at bounding box center [61, 94] width 89 height 9
select select "1"
select select "0"
select select "8"
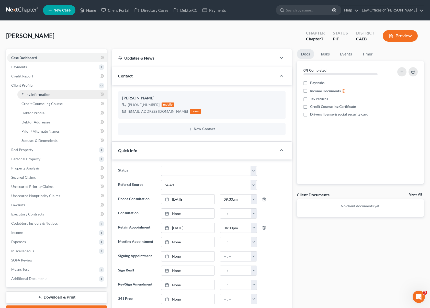
select select "0"
select select "4"
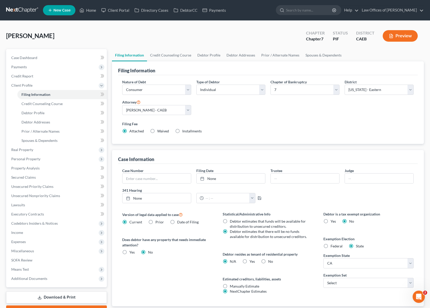
click at [249, 261] on label "Yes Yes" at bounding box center [251, 261] width 5 height 5
click at [251, 261] on input "Yes Yes" at bounding box center [252, 260] width 3 height 3
radio input "true"
radio input "false"
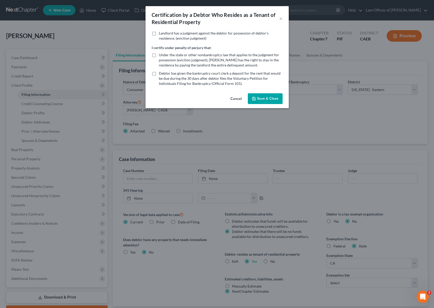
click at [269, 100] on button "Save & Close" at bounding box center [265, 98] width 35 height 11
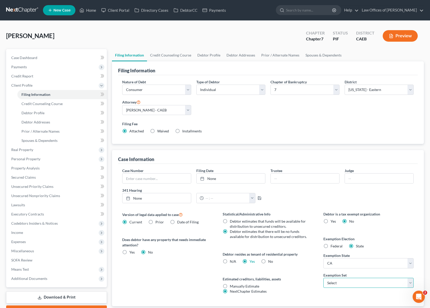
click at [408, 284] on select "Select 703 704" at bounding box center [368, 283] width 90 height 10
select select "0"
click at [323, 278] on select "Select 703 704" at bounding box center [368, 283] width 90 height 10
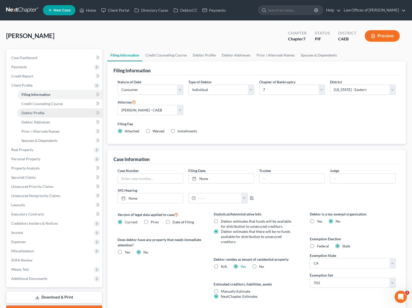
click at [57, 115] on link "Debtor Profile" at bounding box center [59, 112] width 85 height 9
select select "0"
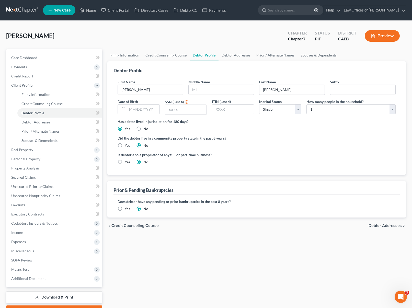
click at [125, 208] on label "Yes" at bounding box center [127, 208] width 5 height 5
click at [127, 208] on input "Yes" at bounding box center [128, 207] width 3 height 3
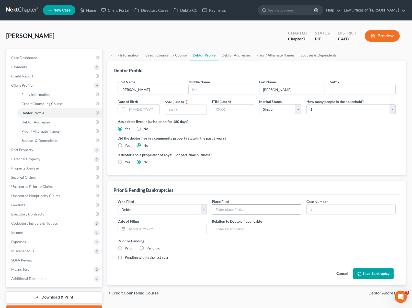
click at [224, 209] on input "text" at bounding box center [256, 209] width 89 height 10
type input "Eastern District of [US_STATE]"
click at [324, 207] on input "text" at bounding box center [351, 209] width 89 height 10
type input "12-15578"
type input "[DATE]"
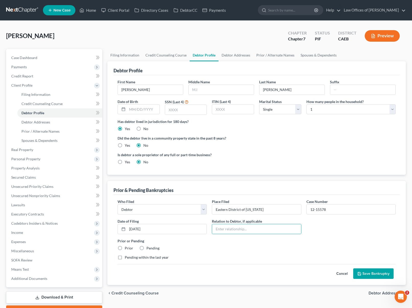
click at [376, 274] on button "Save Bankruptcy" at bounding box center [373, 273] width 40 height 11
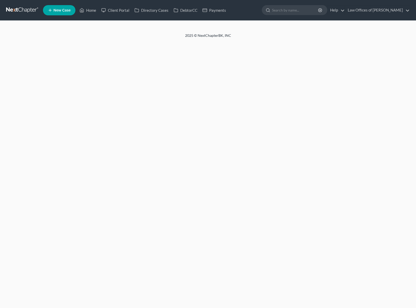
select select "0"
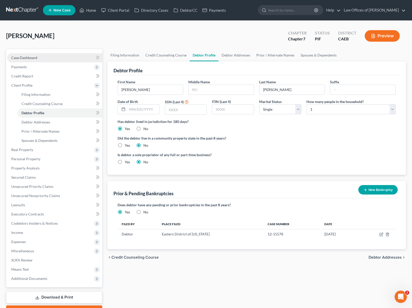
click at [57, 58] on link "Case Dashboard" at bounding box center [54, 57] width 95 height 9
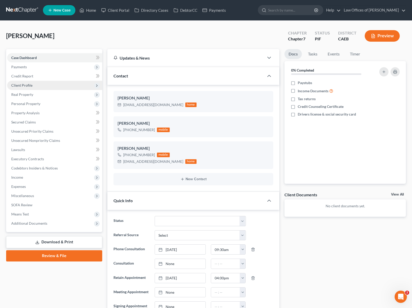
click at [43, 85] on span "Client Profile" at bounding box center [54, 85] width 95 height 9
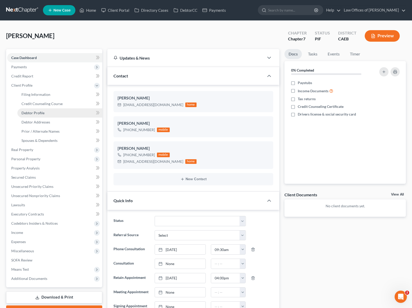
click at [53, 111] on link "Debtor Profile" at bounding box center [59, 112] width 85 height 9
select select "0"
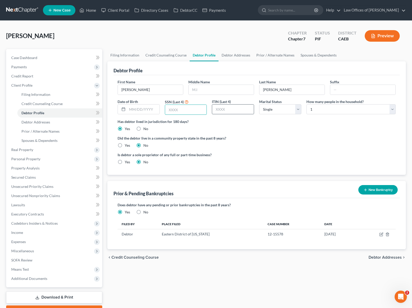
drag, startPoint x: 186, startPoint y: 109, endPoint x: 228, endPoint y: 112, distance: 42.5
click at [187, 110] on input "text" at bounding box center [186, 110] width 42 height 10
type input "6114"
click at [39, 78] on link "Credit Report" at bounding box center [54, 76] width 95 height 9
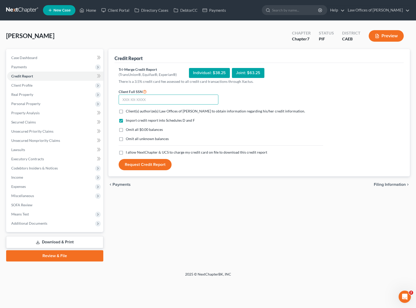
click at [153, 99] on input "text" at bounding box center [169, 100] width 100 height 10
type input "611-68-6114"
click at [126, 112] on label "Client(s) authorize(s) Law Offices of [PERSON_NAME] to obtain information regar…" at bounding box center [215, 111] width 179 height 5
click at [128, 112] on input "Client(s) authorize(s) Law Offices of [PERSON_NAME] to obtain information regar…" at bounding box center [129, 110] width 3 height 3
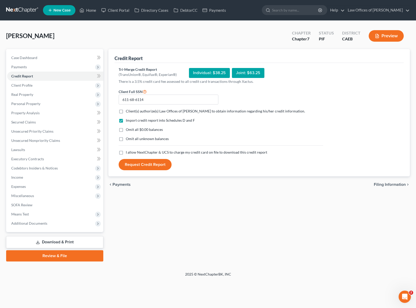
checkbox input "true"
click at [126, 130] on label "Omit all $0.00 balances" at bounding box center [144, 129] width 37 height 5
click at [128, 130] on input "Omit all $0.00 balances" at bounding box center [129, 128] width 3 height 3
checkbox input "true"
click at [126, 152] on label "I allow NextChapter & UCS to charge my credit card on file to download this cre…" at bounding box center [196, 152] width 141 height 5
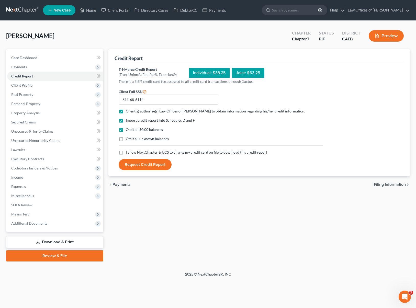
click at [128, 152] on input "I allow NextChapter & UCS to charge my credit card on file to download this cre…" at bounding box center [129, 151] width 3 height 3
checkbox input "true"
click at [286, 50] on div "Credit Report" at bounding box center [258, 56] width 289 height 14
click at [151, 166] on button "Request Credit Report" at bounding box center [145, 164] width 53 height 11
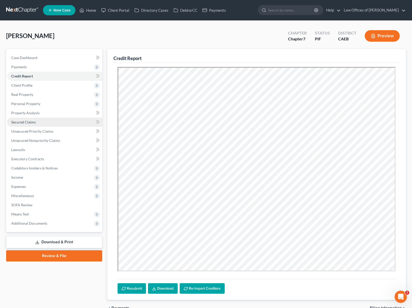
click at [34, 123] on span "Secured Claims" at bounding box center [23, 122] width 25 height 4
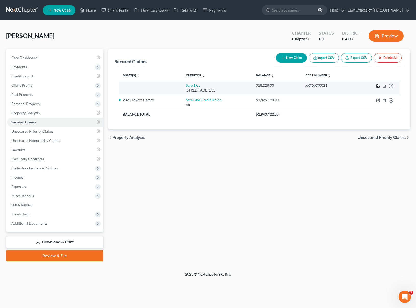
click at [378, 86] on icon "button" at bounding box center [378, 85] width 2 height 2
select select "4"
select select "0"
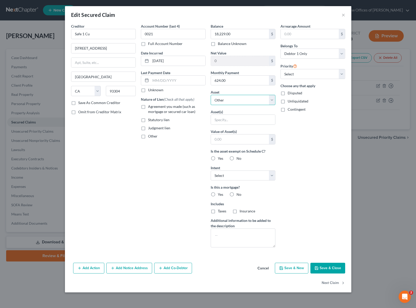
click at [273, 100] on select "Select Other Multiple Assets 2021 Toyota Camry - $20000.0 Safe 1 Credit Union (…" at bounding box center [243, 100] width 65 height 10
select select "2"
click at [211, 95] on select "Select Other Multiple Assets 2021 Toyota Camry - $20000.0 Safe 1 Credit Union (…" at bounding box center [243, 100] width 65 height 10
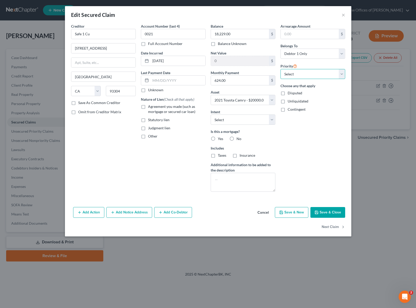
click at [326, 75] on select "Select 1st 2nd 3rd 4th 5th 6th 7th 8th 9th 10th 11th 12th 13th 14th 15th 16th 1…" at bounding box center [312, 74] width 65 height 10
select select "0"
click at [280, 69] on select "Select 1st 2nd 3rd 4th 5th 6th 7th 8th 9th 10th 11th 12th 13th 14th 15th 16th 1…" at bounding box center [312, 74] width 65 height 10
click at [271, 120] on select "Select Surrender Redeem Reaffirm Avoid Other" at bounding box center [243, 119] width 65 height 10
select select "4"
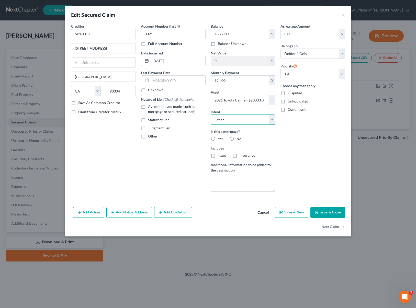
click at [211, 114] on select "Select Surrender Redeem Reaffirm Avoid Other" at bounding box center [243, 119] width 65 height 10
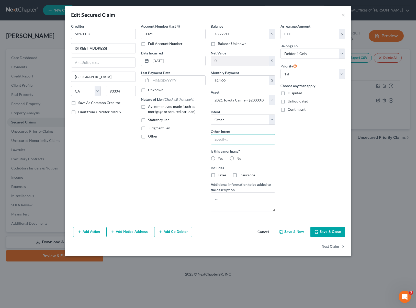
click at [238, 137] on input "text" at bounding box center [243, 139] width 65 height 10
type input "Retain & Pay"
click at [185, 82] on input "text" at bounding box center [178, 81] width 55 height 10
type input "0"
type input "[DATE]"
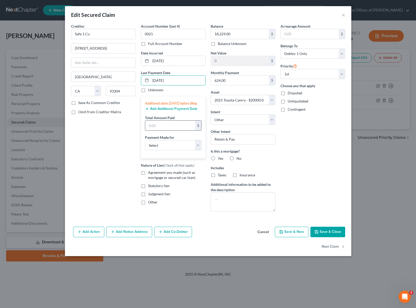
click at [170, 130] on input "text" at bounding box center [170, 126] width 50 height 10
type input "1,872"
click at [198, 150] on select "Select Car Credit Card Loan Repayment Mortgage Other Suppliers Or Vendors" at bounding box center [173, 145] width 56 height 10
select select "0"
click at [145, 145] on select "Select Car Credit Card Loan Repayment Mortgage Other Suppliers Or Vendors" at bounding box center [173, 145] width 56 height 10
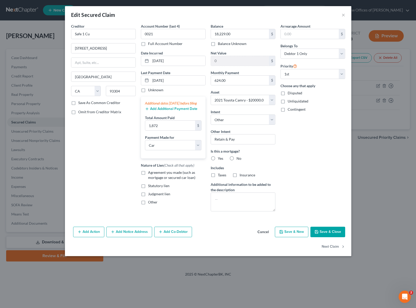
click at [148, 178] on label "Agreement you made (such as mortgage or secured car loan)" at bounding box center [176, 175] width 57 height 10
click at [150, 173] on input "Agreement you made (such as mortgage or secured car loan)" at bounding box center [151, 171] width 3 height 3
checkbox input "true"
click at [329, 231] on button "Save & Close" at bounding box center [327, 232] width 35 height 11
select select
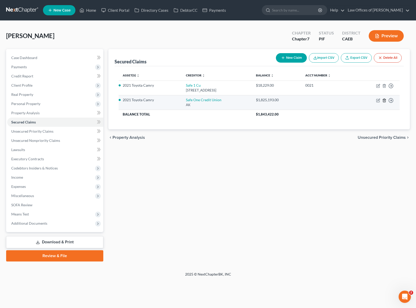
click at [385, 100] on icon "button" at bounding box center [384, 100] width 4 height 4
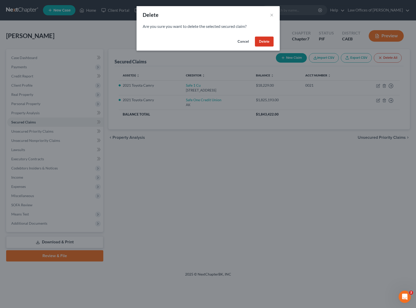
click at [265, 40] on button "Delete" at bounding box center [264, 42] width 19 height 10
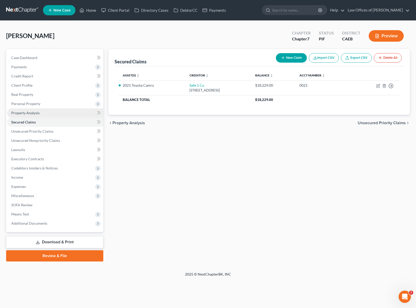
click at [56, 115] on link "Property Analysis" at bounding box center [55, 112] width 96 height 9
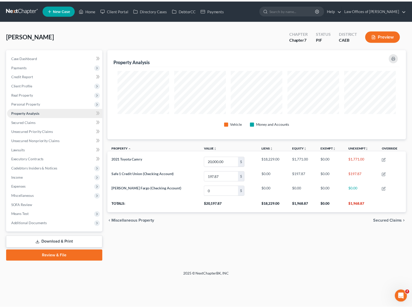
scroll to position [90, 301]
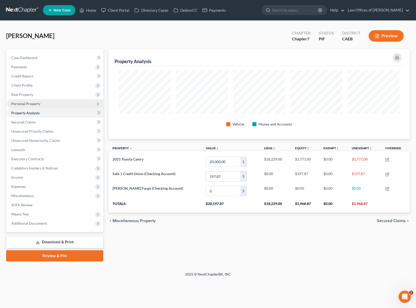
click at [50, 104] on span "Personal Property" at bounding box center [55, 103] width 96 height 9
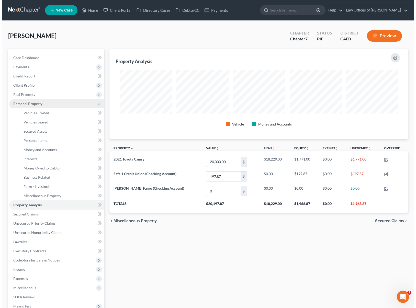
scroll to position [255454, 255245]
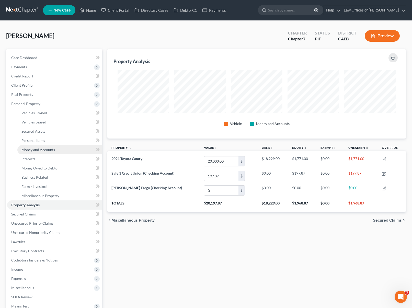
click at [55, 150] on link "Money and Accounts" at bounding box center [59, 149] width 85 height 9
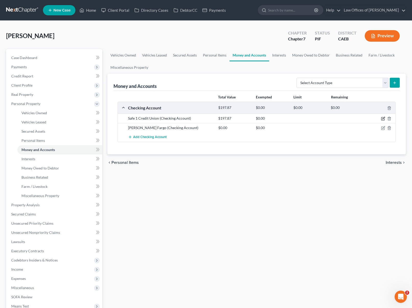
click at [384, 118] on icon "button" at bounding box center [383, 118] width 2 height 2
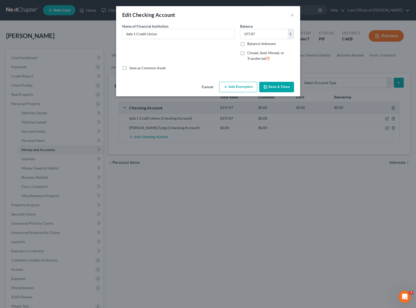
click at [239, 90] on button "Add Exemption" at bounding box center [238, 87] width 38 height 11
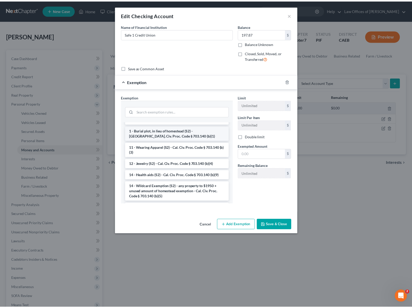
scroll to position [80, 0]
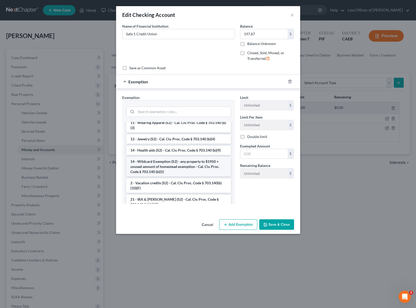
click at [190, 165] on li "14 - Wildcard Exemption (S2) - any property to $1950 + unused amount of homeste…" at bounding box center [178, 166] width 105 height 19
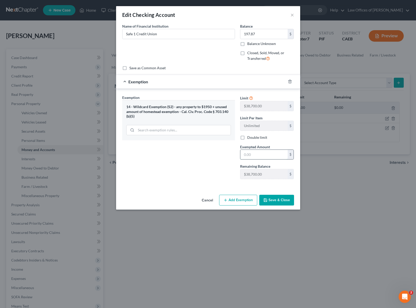
click at [261, 153] on input "text" at bounding box center [263, 155] width 47 height 10
type input "197.87"
click at [275, 199] on button "Save & Close" at bounding box center [276, 200] width 35 height 11
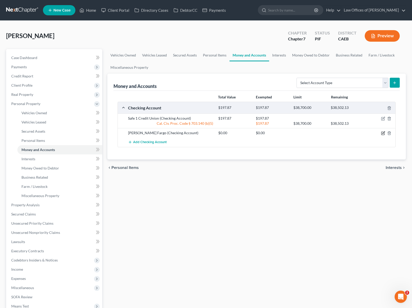
click at [382, 134] on icon "button" at bounding box center [383, 133] width 4 height 4
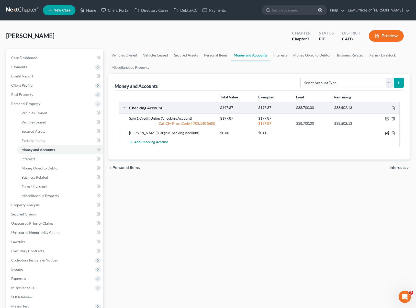
select select "4"
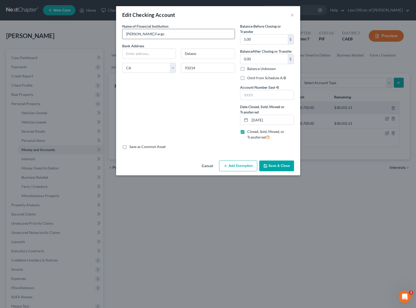
click at [155, 34] on input "[PERSON_NAME] Fargo" at bounding box center [178, 34] width 112 height 10
type input "Wells Fargo Bank"
click at [284, 163] on button "Save & Close" at bounding box center [276, 165] width 35 height 11
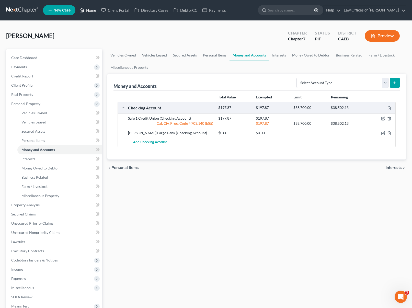
click at [94, 11] on link "Home" at bounding box center [88, 10] width 22 height 9
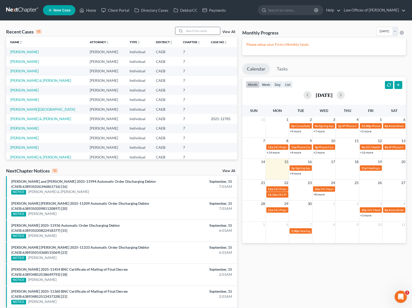
click at [194, 33] on input "search" at bounding box center [202, 30] width 36 height 7
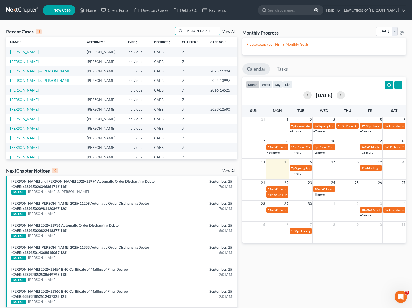
type input "[PERSON_NAME]"
click at [55, 70] on link "[PERSON_NAME] & [PERSON_NAME]" at bounding box center [40, 71] width 61 height 4
select select "6"
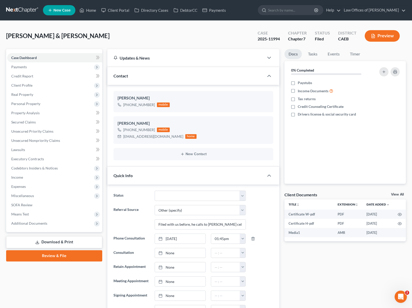
scroll to position [1474, 0]
click at [242, 196] on select "Cancelled/Refund Closed Consultation Declined Discharged Filed Income Check In …" at bounding box center [200, 196] width 91 height 10
select select "4"
click at [155, 191] on select "Cancelled/Refund Closed Consultation Declined Discharged Filed Income Check In …" at bounding box center [200, 196] width 91 height 10
click at [86, 8] on link "Home" at bounding box center [88, 10] width 22 height 9
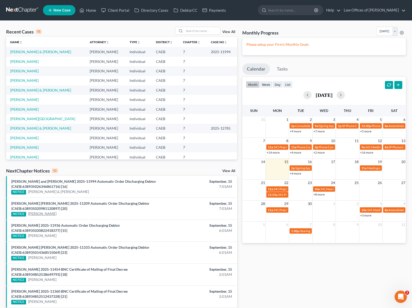
click at [50, 215] on link "[PERSON_NAME]" at bounding box center [42, 213] width 28 height 5
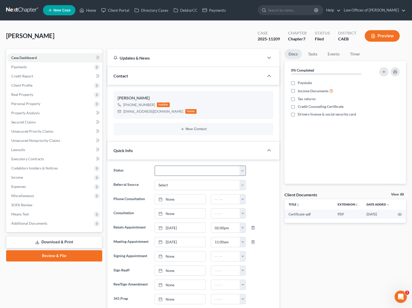
scroll to position [1535, 0]
click at [241, 171] on select "Cancelled/Refund Closed Consultation Declined Discharged Filed Income Check In …" at bounding box center [200, 171] width 91 height 10
select select "4"
click at [155, 166] on select "Cancelled/Refund Closed Consultation Declined Discharged Filed Income Check In …" at bounding box center [200, 171] width 91 height 10
click at [49, 221] on span "Additional Documents" at bounding box center [54, 223] width 95 height 9
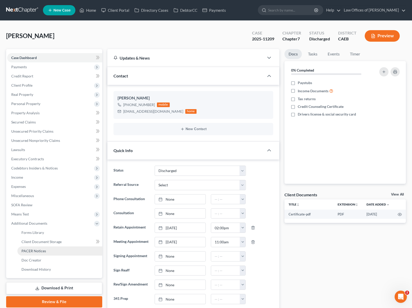
click at [44, 250] on span "PACER Notices" at bounding box center [33, 251] width 25 height 4
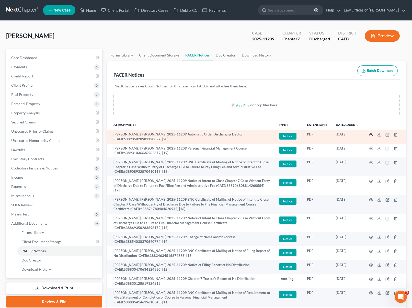
click at [371, 135] on icon "button" at bounding box center [371, 135] width 4 height 4
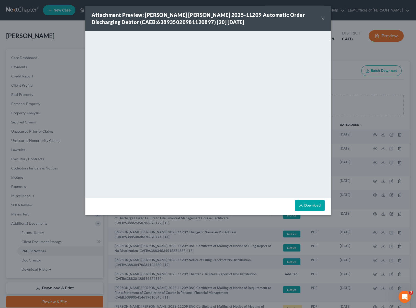
click at [310, 204] on link "Download" at bounding box center [310, 205] width 30 height 11
click at [321, 19] on button "×" at bounding box center [323, 18] width 4 height 6
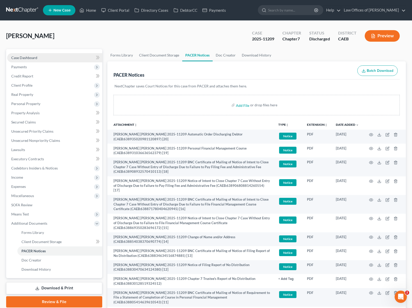
click at [38, 56] on link "Case Dashboard" at bounding box center [54, 57] width 95 height 9
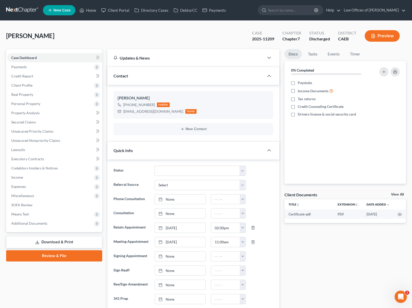
scroll to position [1535, 0]
drag, startPoint x: 123, startPoint y: 111, endPoint x: 166, endPoint y: 112, distance: 43.4
click at [166, 112] on div "[EMAIL_ADDRESS][DOMAIN_NAME] home" at bounding box center [157, 111] width 79 height 7
copy div "[EMAIL_ADDRESS][DOMAIN_NAME]"
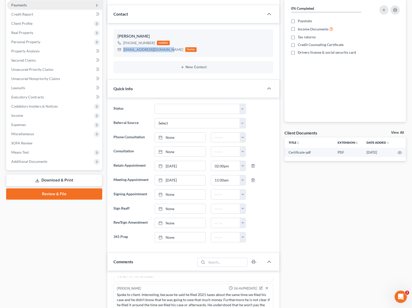
scroll to position [0, 0]
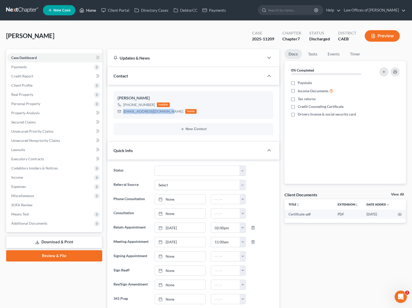
click at [95, 11] on link "Home" at bounding box center [88, 10] width 22 height 9
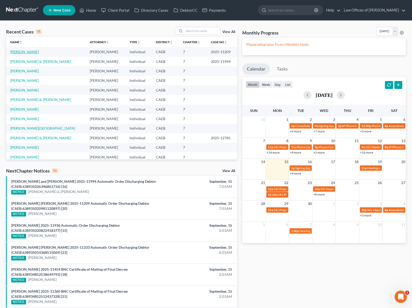
click at [34, 52] on link "[PERSON_NAME]" at bounding box center [24, 52] width 28 height 4
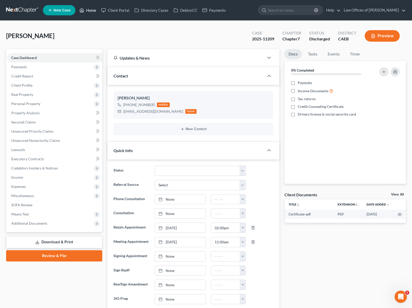
scroll to position [1535, 0]
click at [90, 11] on link "Home" at bounding box center [88, 10] width 22 height 9
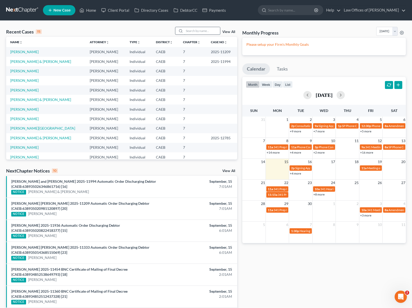
click at [192, 32] on input "search" at bounding box center [202, 30] width 36 height 7
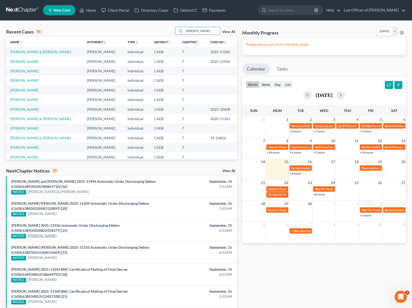
type input "[PERSON_NAME]"
click at [43, 236] on link "[PERSON_NAME]" at bounding box center [42, 235] width 28 height 5
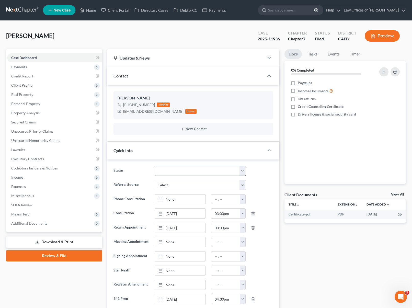
scroll to position [1419, 0]
click at [243, 171] on select "Cancelled/Refund Closed Consultation Declined Discharged Filed Income Check In …" at bounding box center [200, 171] width 91 height 10
select select "4"
click at [155, 166] on select "Cancelled/Refund Closed Consultation Declined Discharged Filed Income Check In …" at bounding box center [200, 171] width 91 height 10
click at [93, 13] on link "Home" at bounding box center [88, 10] width 22 height 9
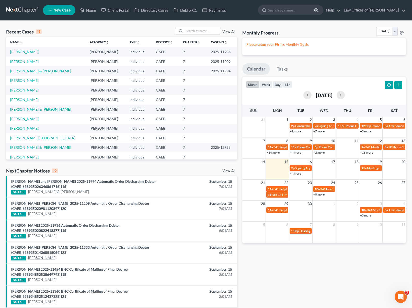
click at [49, 258] on link "[PERSON_NAME]" at bounding box center [42, 257] width 28 height 5
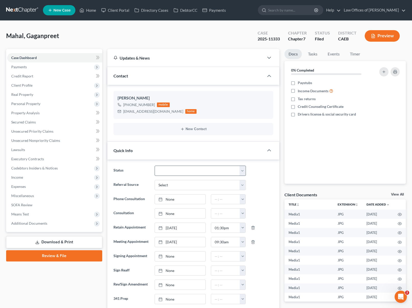
scroll to position [9051, 0]
click at [242, 169] on select "Cancelled/Refund Closed Consultation Declined Discharged Filed Income Check In …" at bounding box center [200, 171] width 91 height 10
select select "4"
click at [155, 166] on select "Cancelled/Refund Closed Consultation Declined Discharged Filed Income Check In …" at bounding box center [200, 171] width 91 height 10
click at [91, 11] on link "Home" at bounding box center [88, 10] width 22 height 9
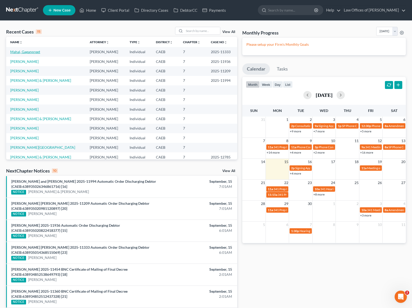
click at [33, 52] on link "Mahal, Gaganpreet" at bounding box center [25, 52] width 30 height 4
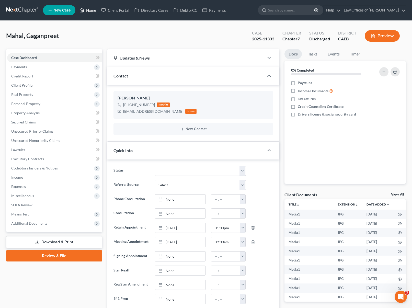
click at [91, 10] on link "Home" at bounding box center [88, 10] width 22 height 9
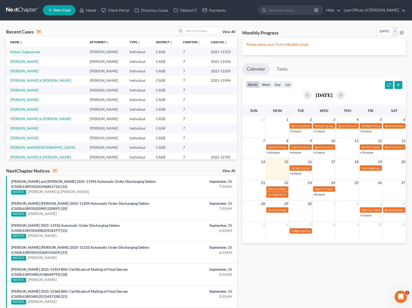
click at [298, 175] on link "+4 more" at bounding box center [295, 173] width 11 height 4
